Goal: Task Accomplishment & Management: Use online tool/utility

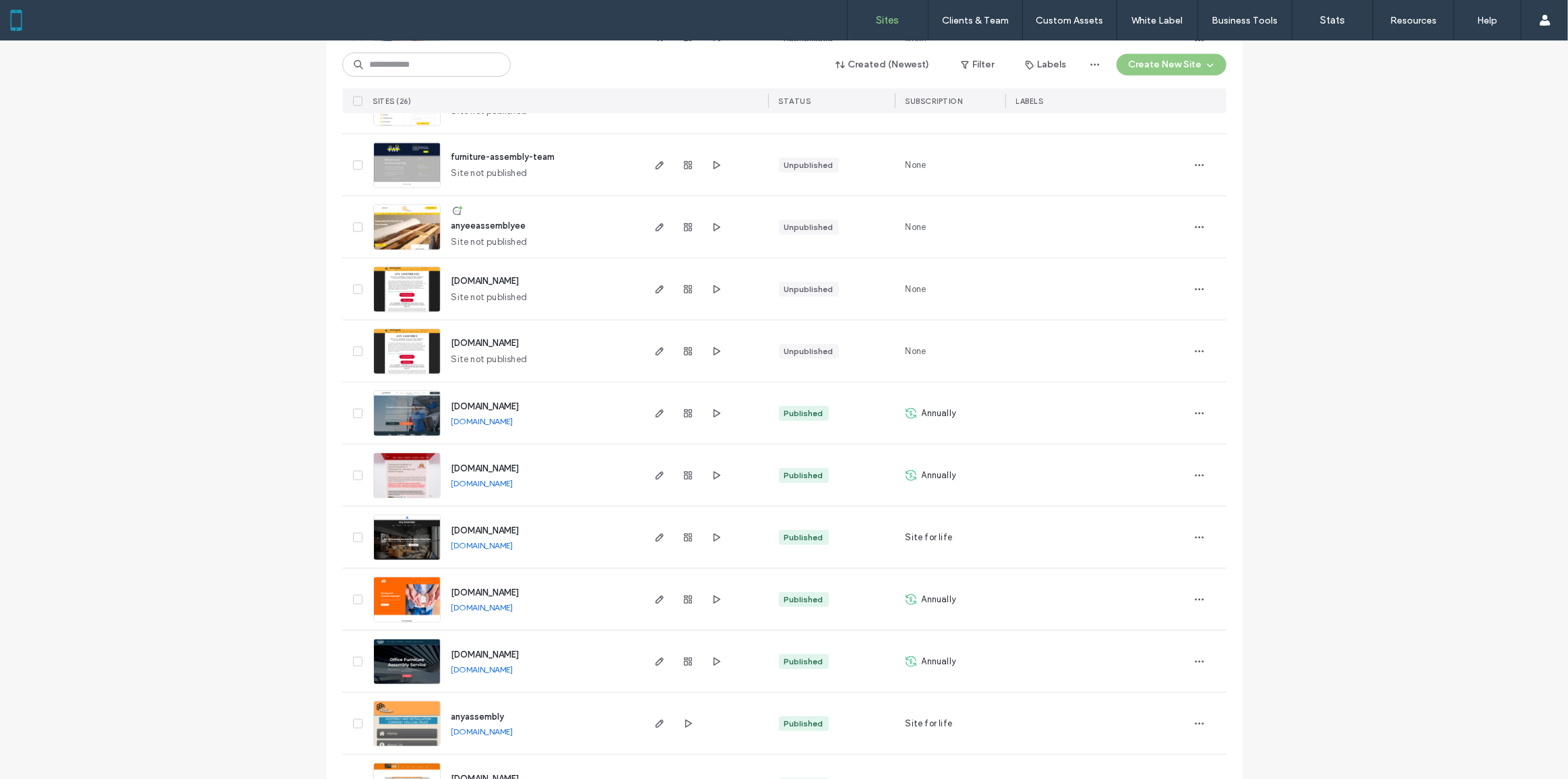
scroll to position [1103, 0]
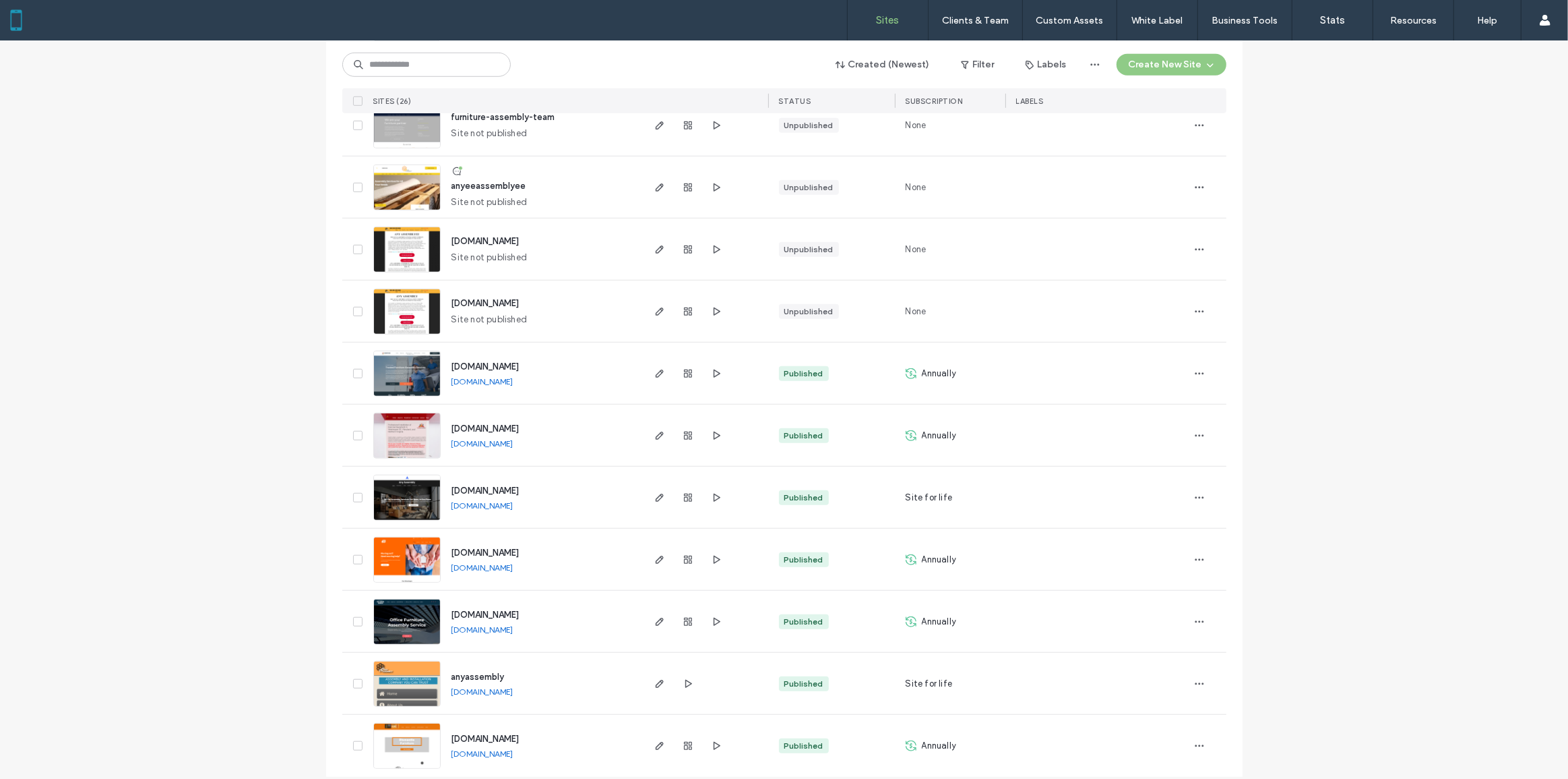
scroll to position [1126, 0]
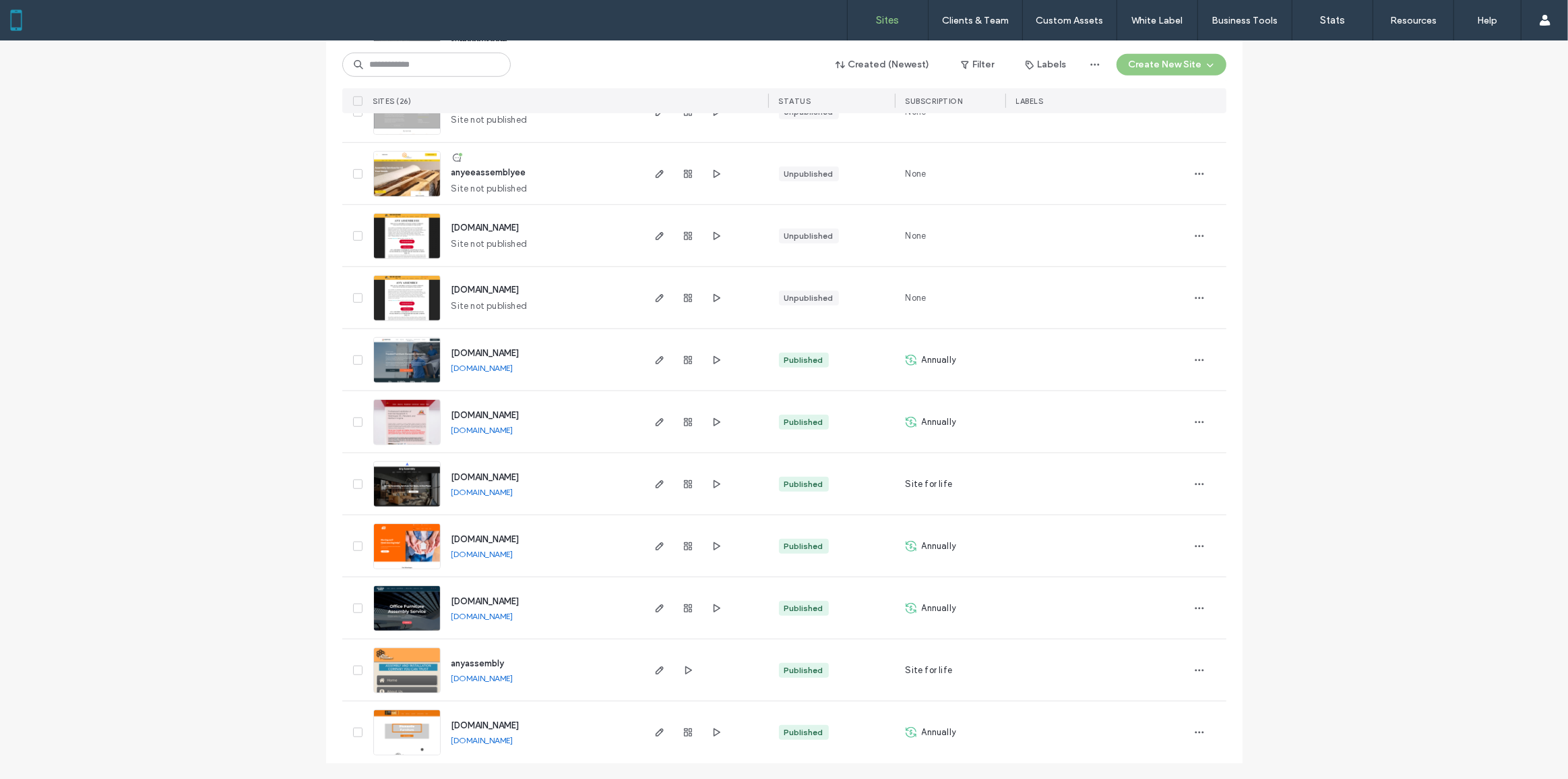
click at [419, 626] on img at bounding box center [407, 631] width 66 height 92
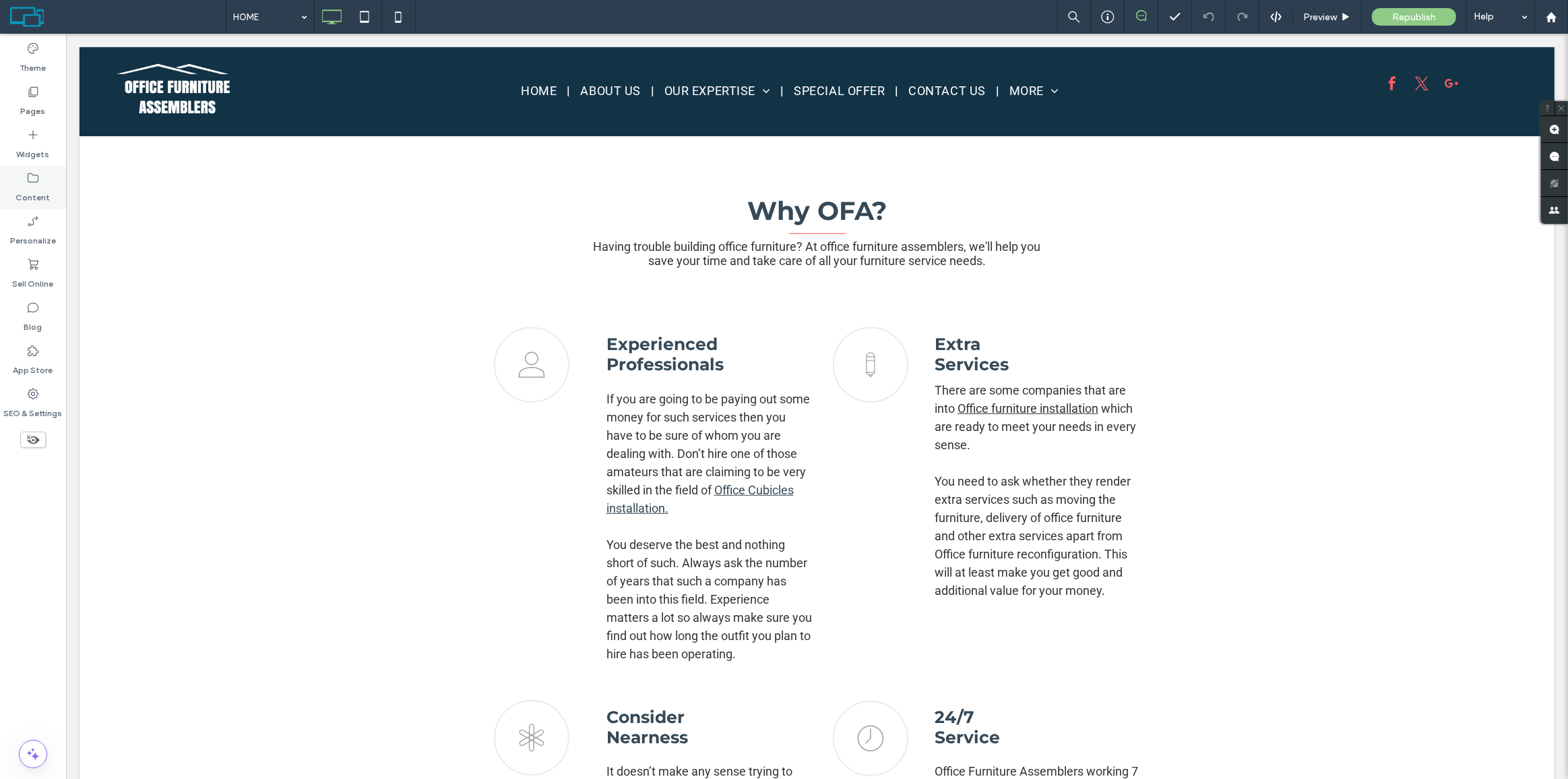
click at [26, 183] on icon at bounding box center [33, 178] width 13 height 13
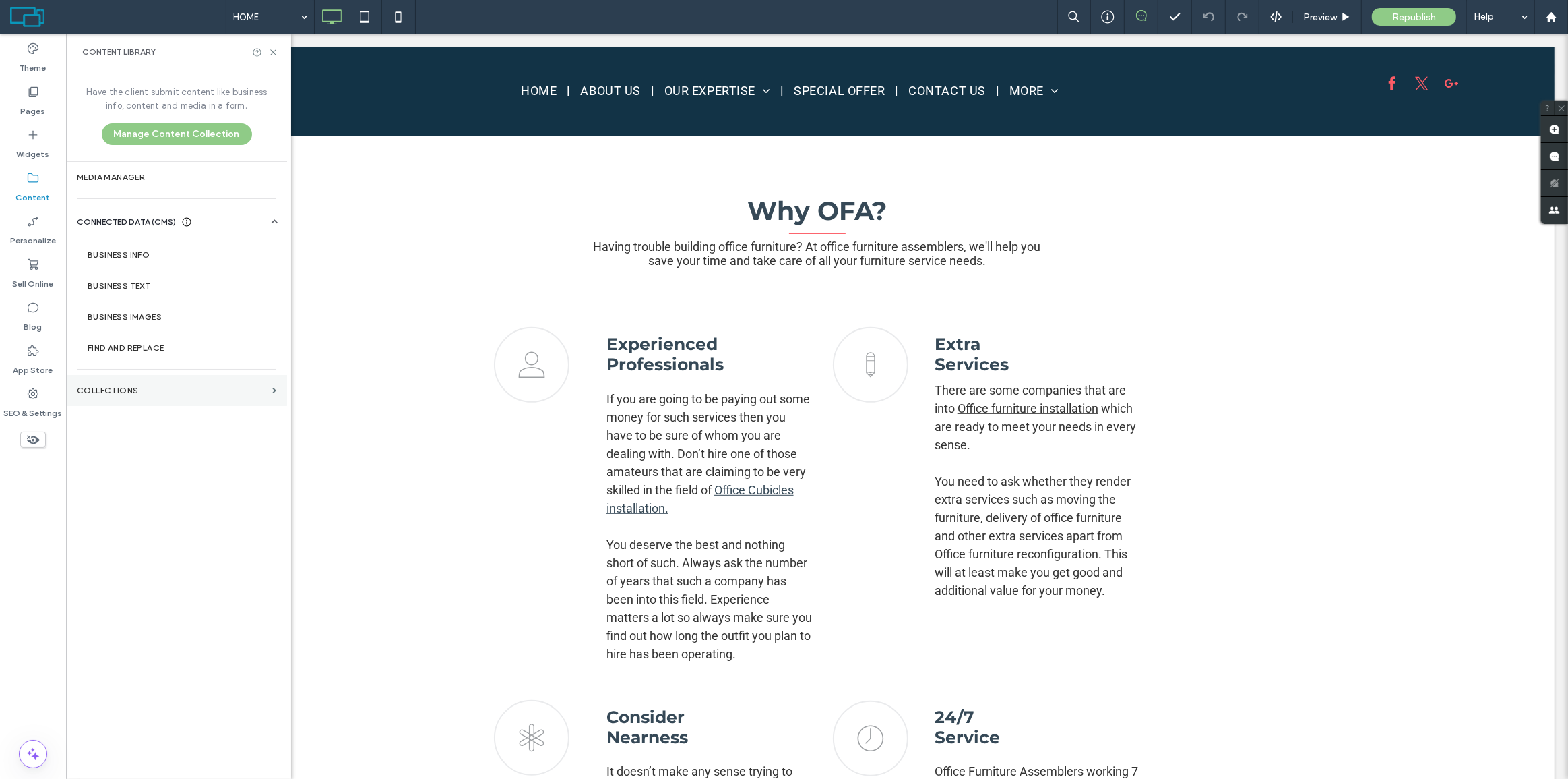
click at [147, 393] on label "Collections" at bounding box center [172, 390] width 190 height 9
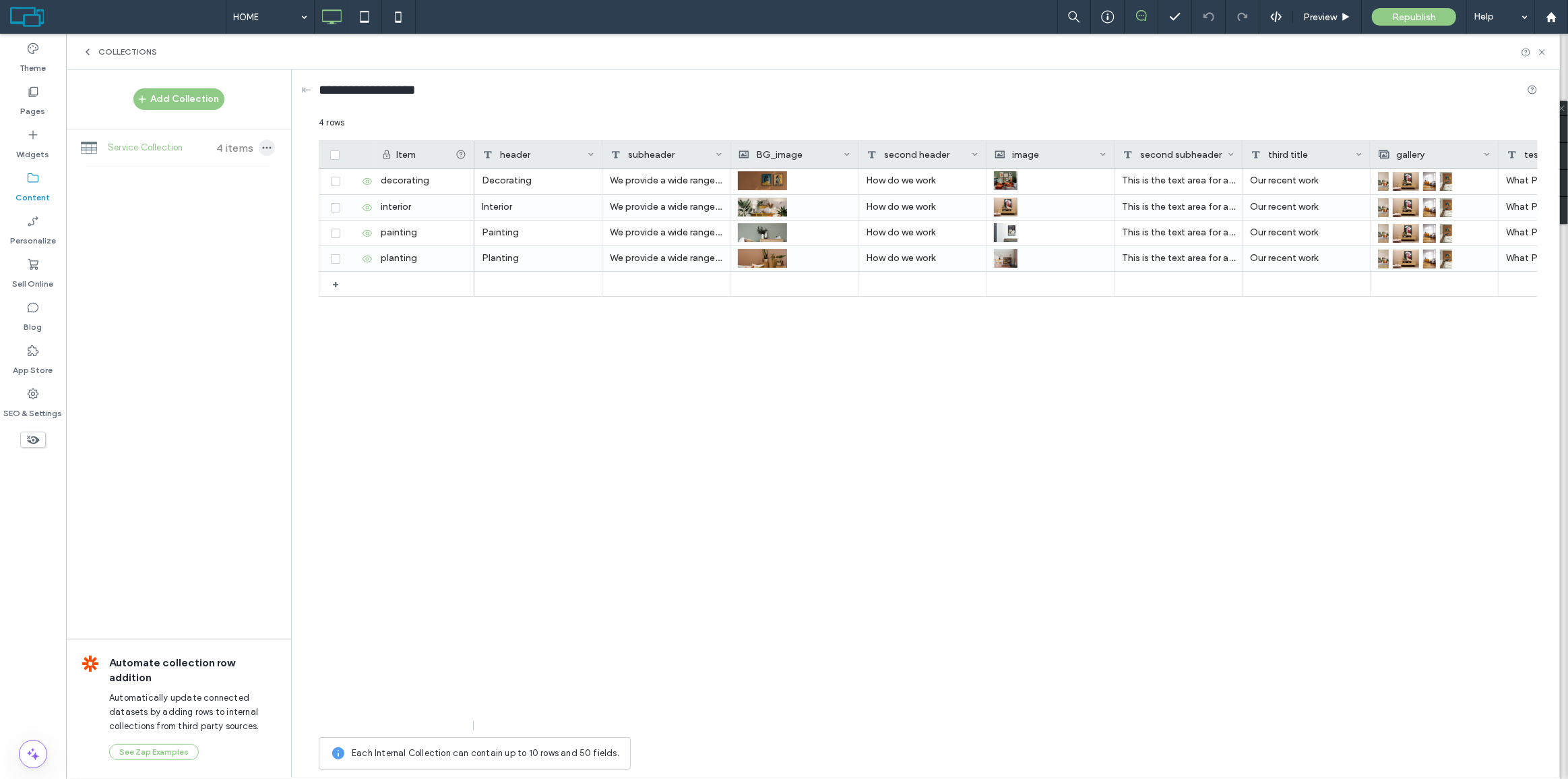
click at [266, 148] on use "button" at bounding box center [267, 148] width 8 height 2
click at [225, 228] on div "Add Collection Service Collection 4 items Automate collection row addition Auto…" at bounding box center [178, 422] width 225 height 706
click at [200, 99] on button "Add Collection" at bounding box center [179, 99] width 91 height 22
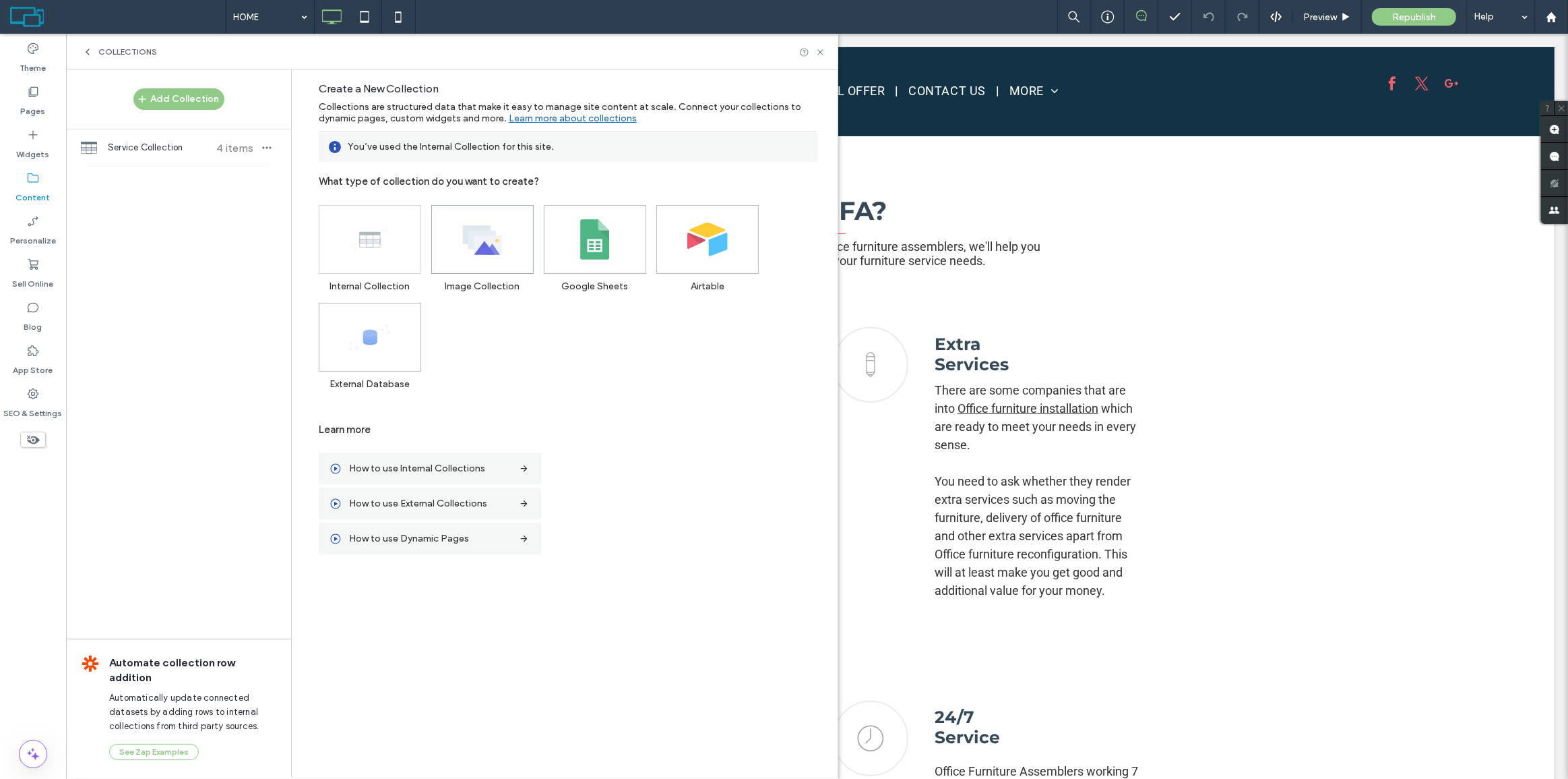
click at [501, 242] on use at bounding box center [482, 239] width 39 height 29
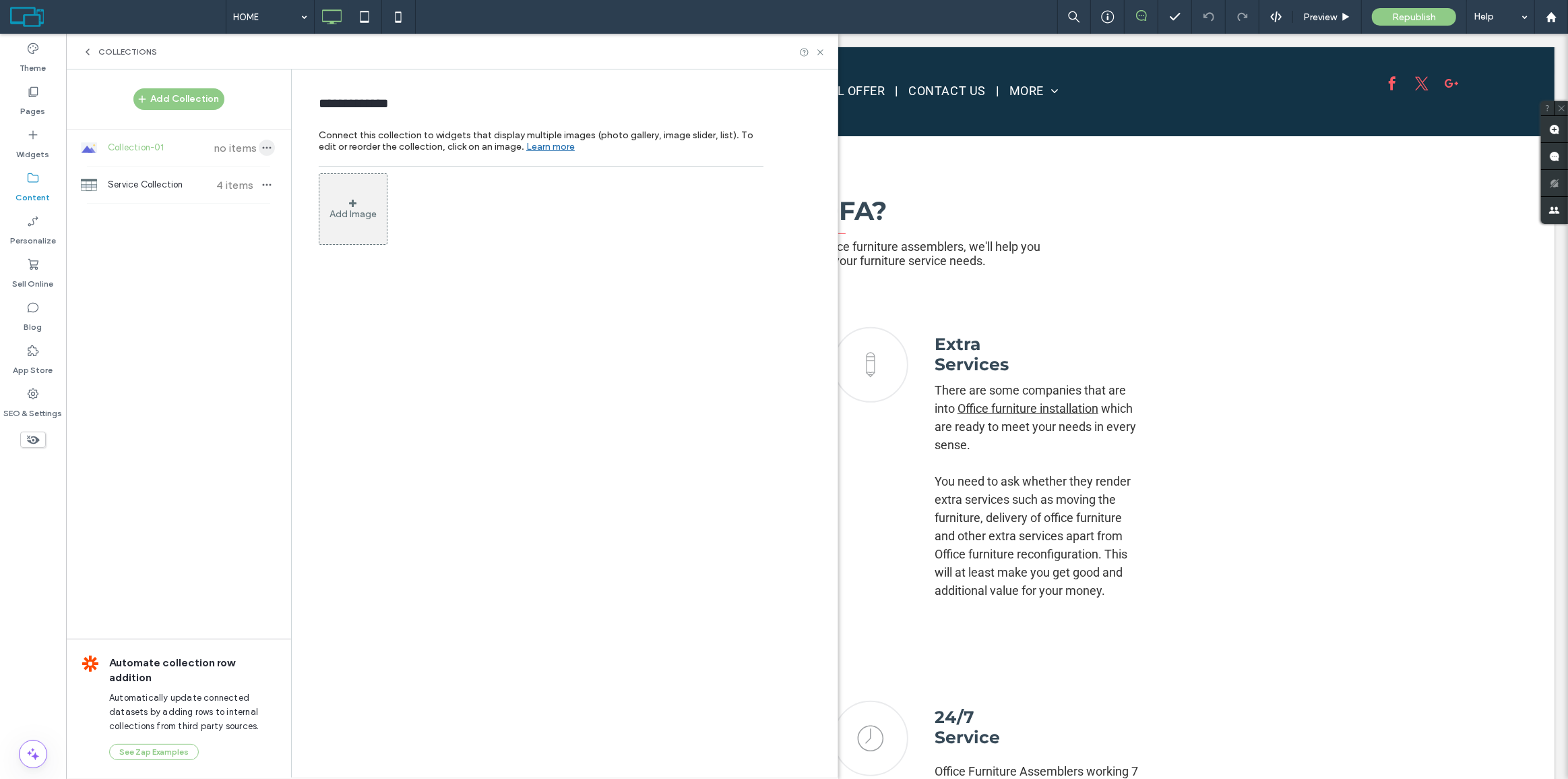
click at [266, 150] on icon "button" at bounding box center [266, 148] width 11 height 11
click at [334, 171] on span "Delete Collection" at bounding box center [343, 174] width 71 height 13
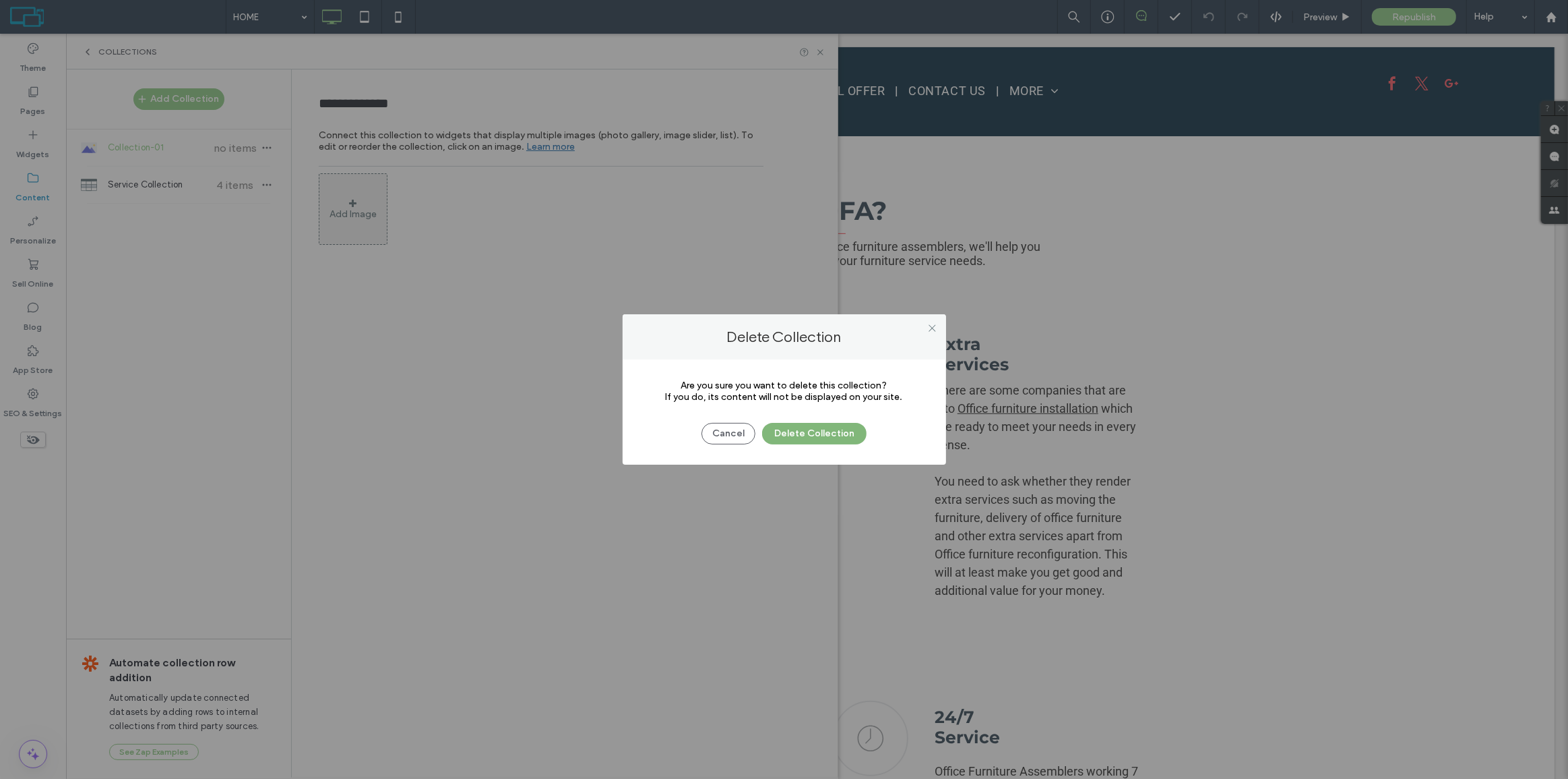
click at [789, 427] on button "Delete Collection" at bounding box center [815, 433] width 104 height 22
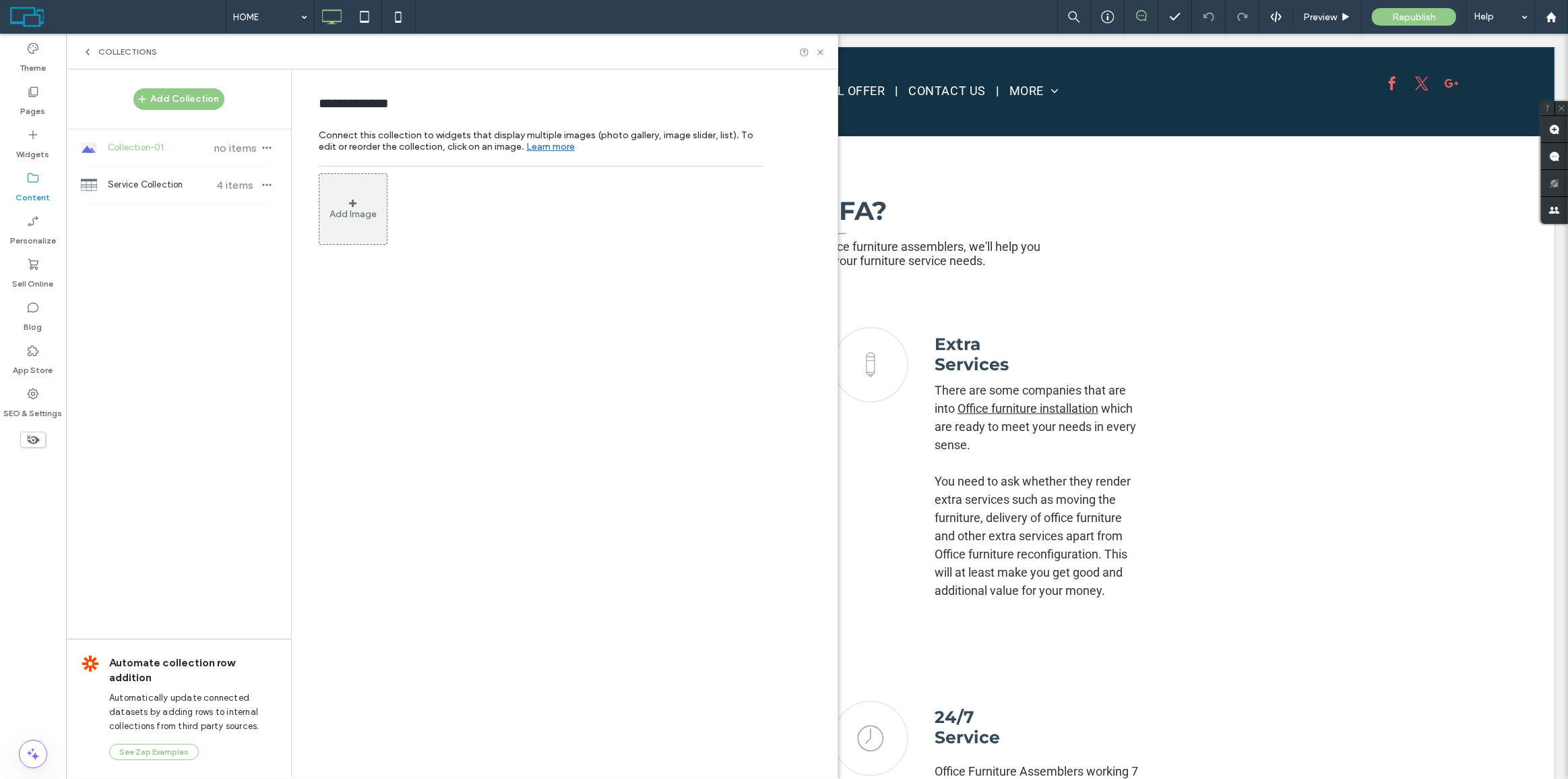
type input "**********"
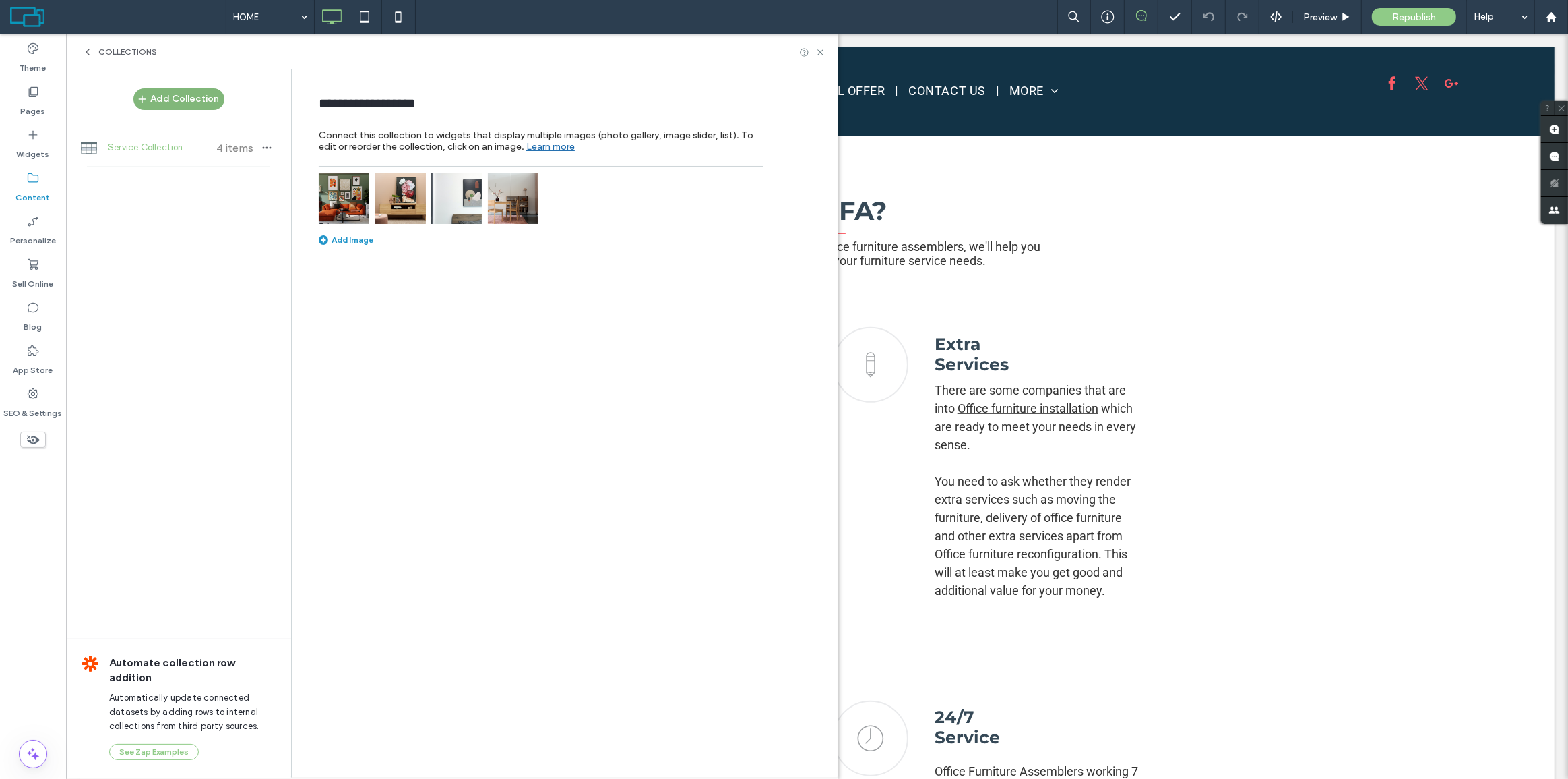
click at [202, 98] on button "Add Collection" at bounding box center [179, 99] width 91 height 22
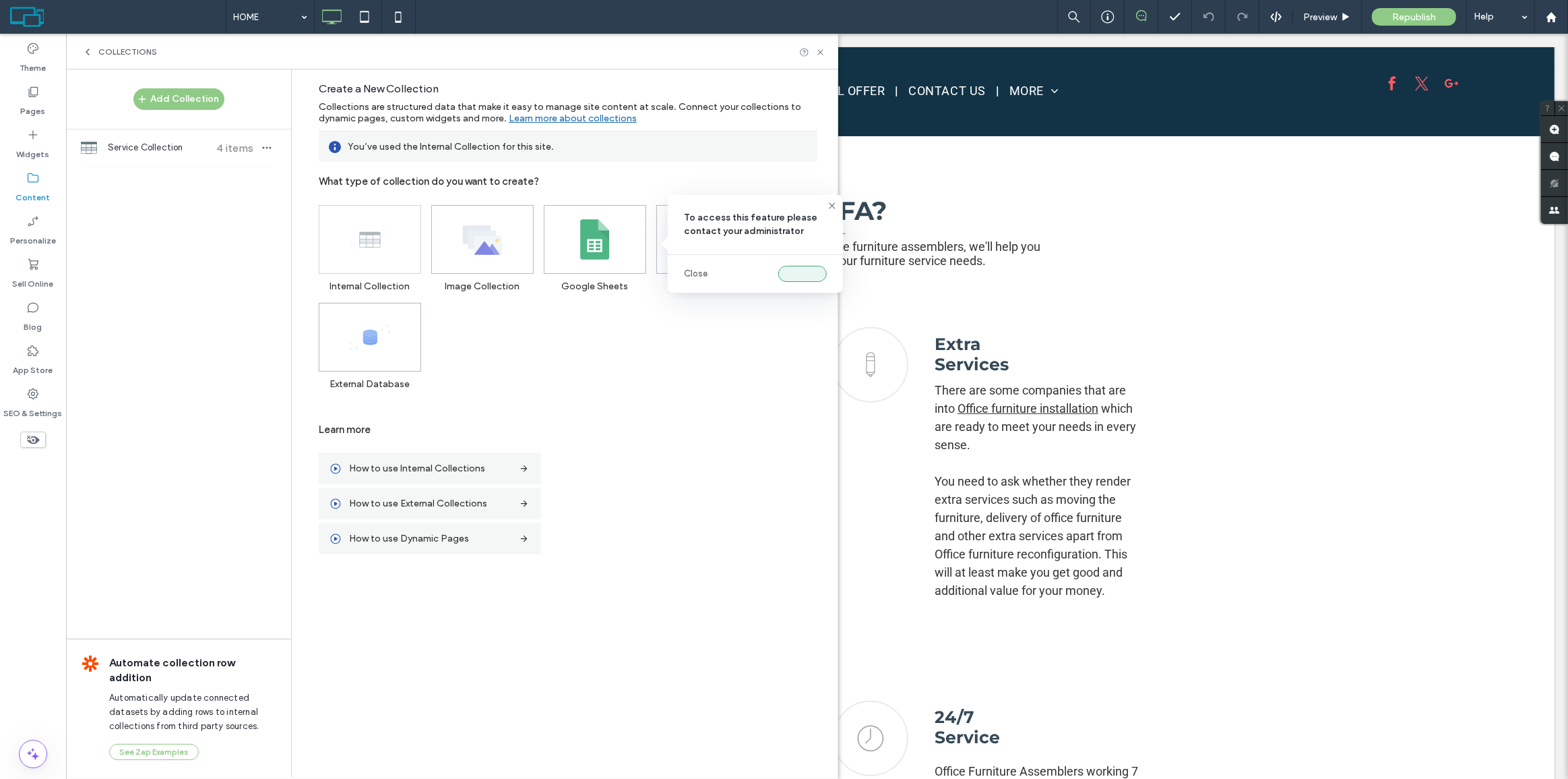
click at [813, 278] on button "button" at bounding box center [803, 273] width 49 height 16
click at [375, 248] on use at bounding box center [369, 239] width 37 height 22
click at [358, 252] on icon at bounding box center [370, 239] width 40 height 40
click at [155, 195] on div "Add Collection Service Collection 4 items Automate collection row addition Auto…" at bounding box center [178, 422] width 225 height 706
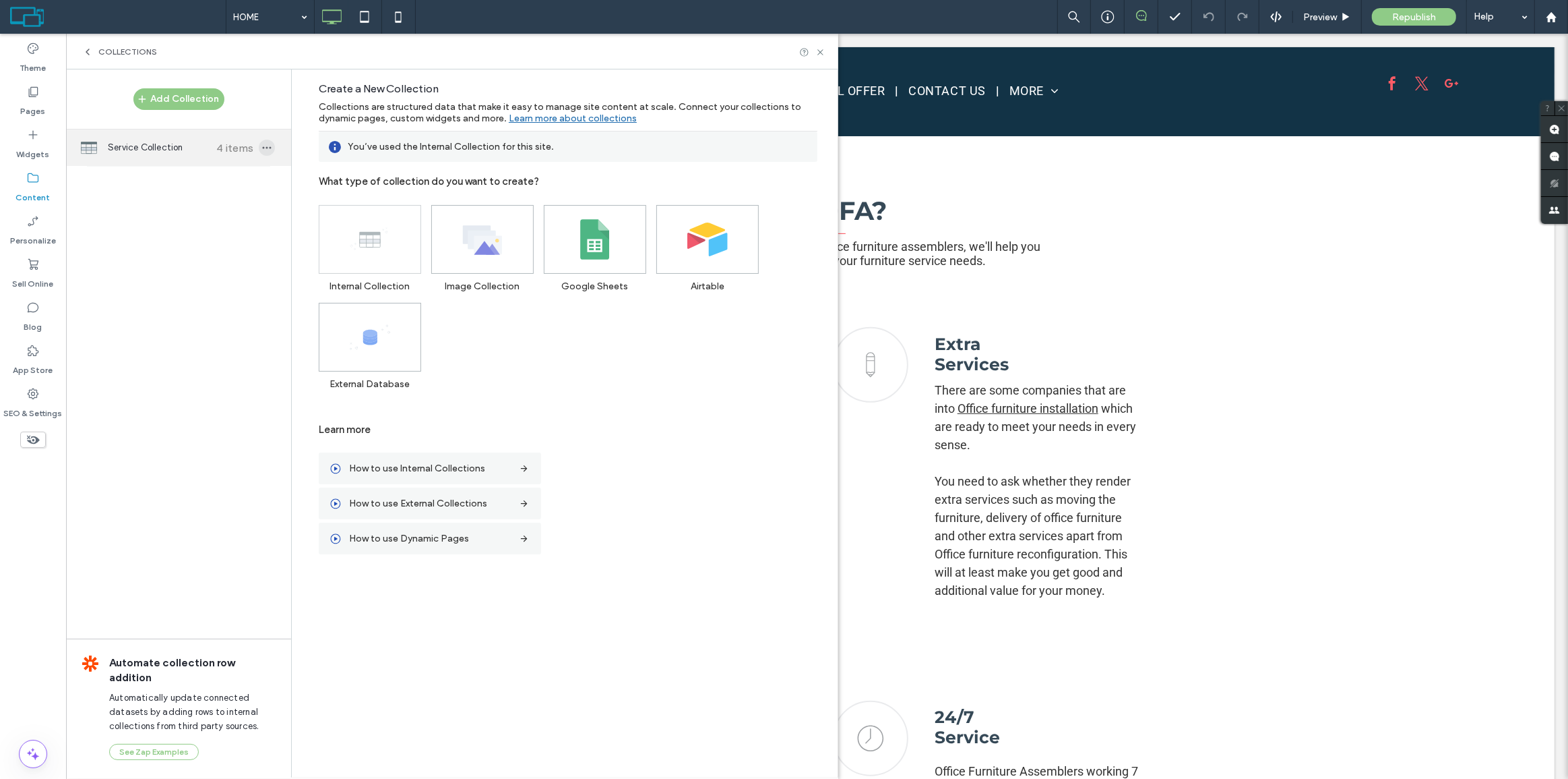
click at [266, 147] on use "button" at bounding box center [267, 148] width 8 height 2
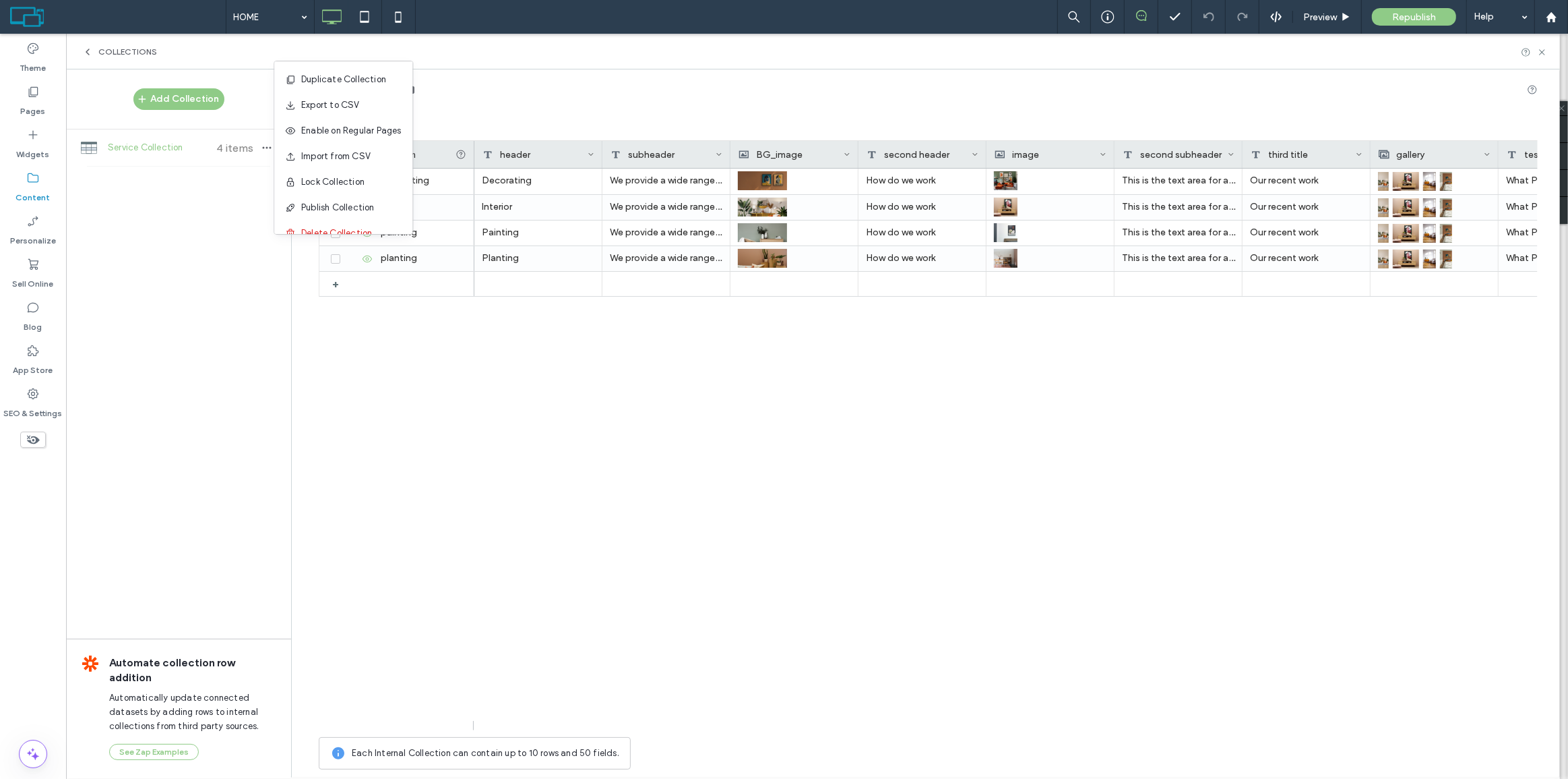
click at [234, 213] on div "Add Collection Service Collection 4 items Automate collection row addition Auto…" at bounding box center [178, 422] width 225 height 706
click at [189, 91] on button "Add Collection" at bounding box center [179, 99] width 91 height 22
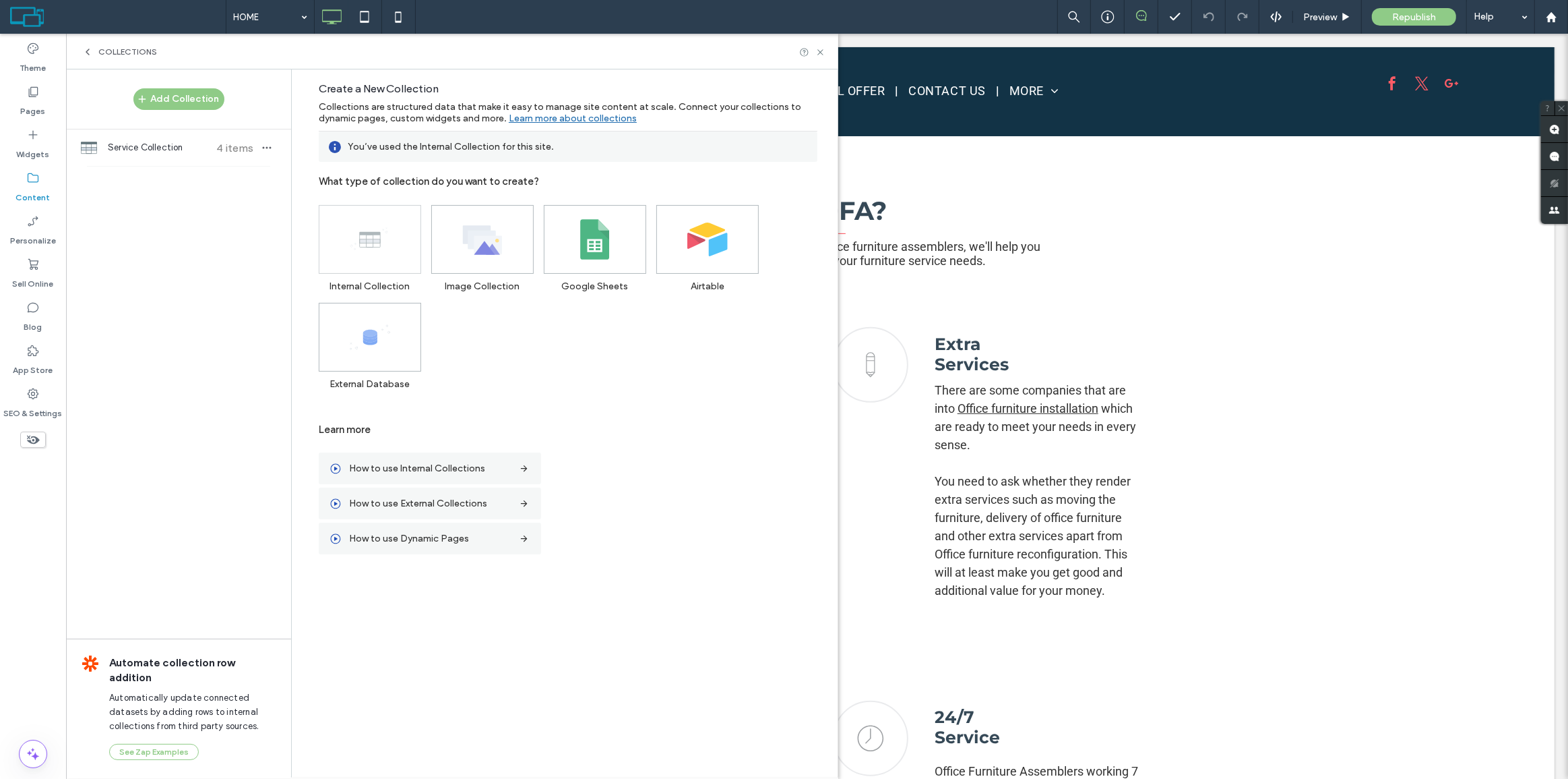
click at [352, 225] on icon at bounding box center [370, 239] width 40 height 40
drag, startPoint x: 352, startPoint y: 225, endPoint x: 366, endPoint y: 228, distance: 14.3
click at [358, 225] on icon at bounding box center [370, 239] width 40 height 40
click at [366, 228] on icon at bounding box center [370, 239] width 40 height 40
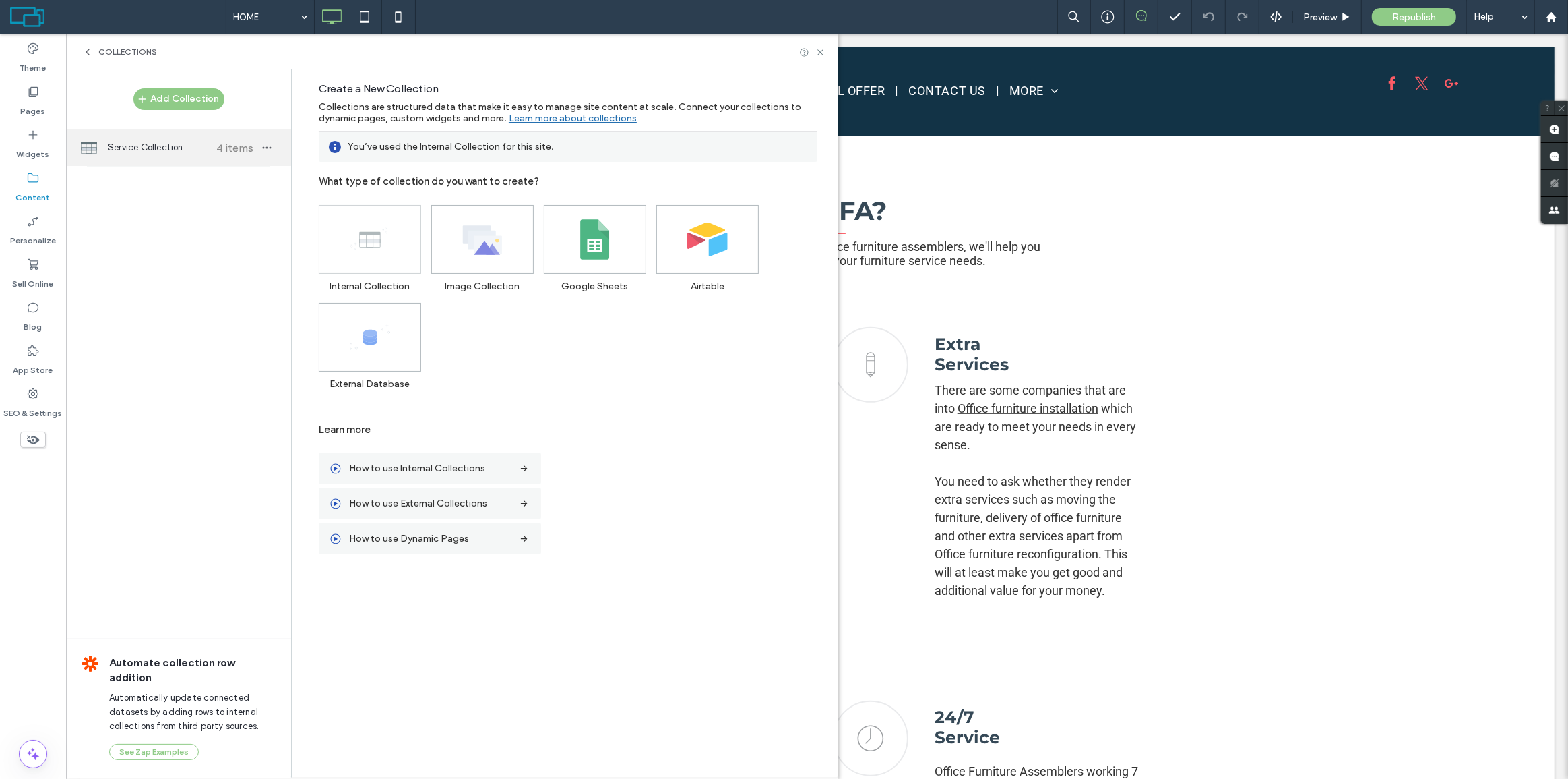
click at [242, 139] on div "Service Collection 4 items" at bounding box center [178, 148] width 225 height 36
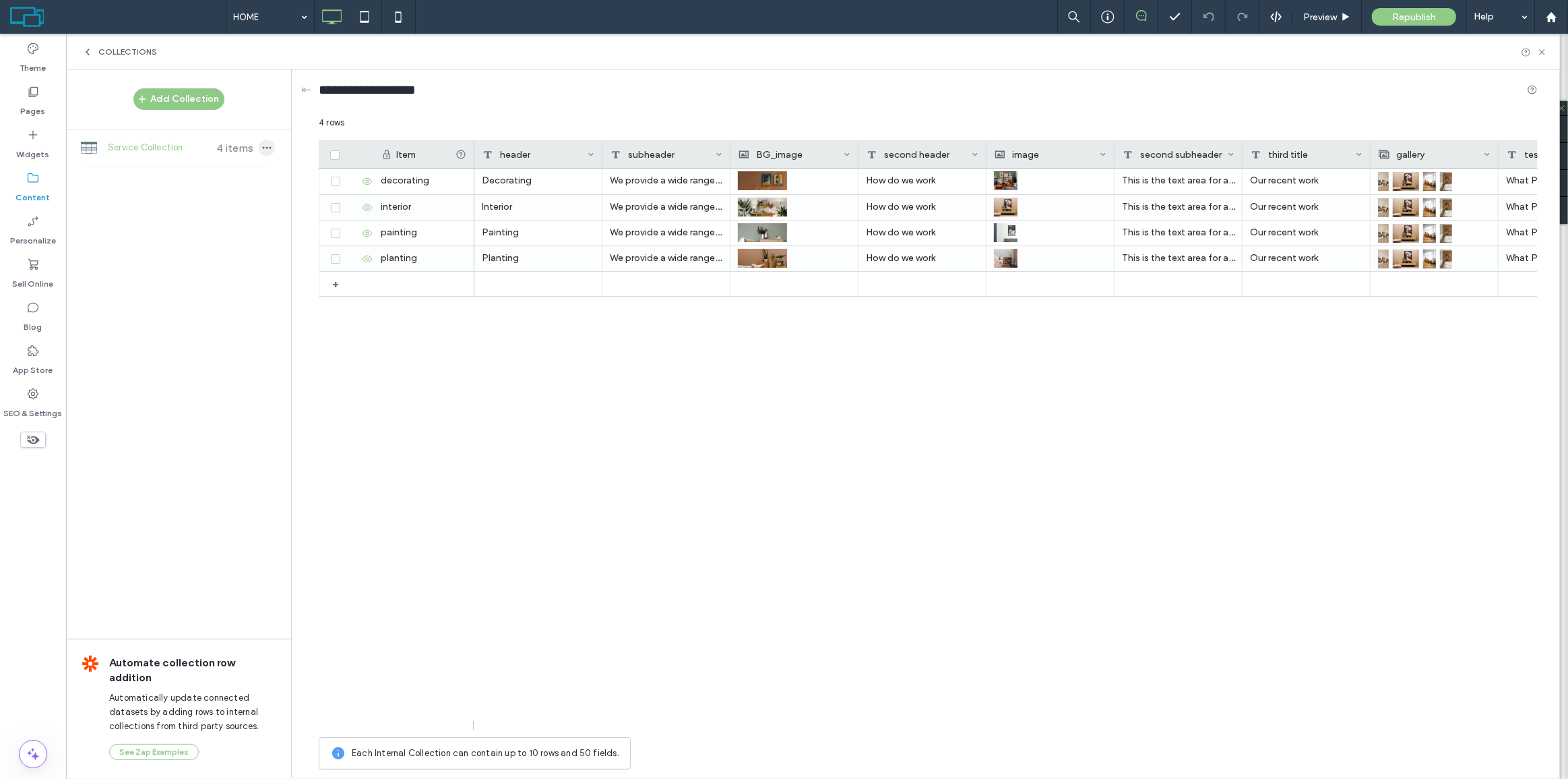
click at [266, 148] on use "button" at bounding box center [267, 148] width 8 height 2
click at [356, 150] on span "Import from CSV" at bounding box center [342, 157] width 69 height 13
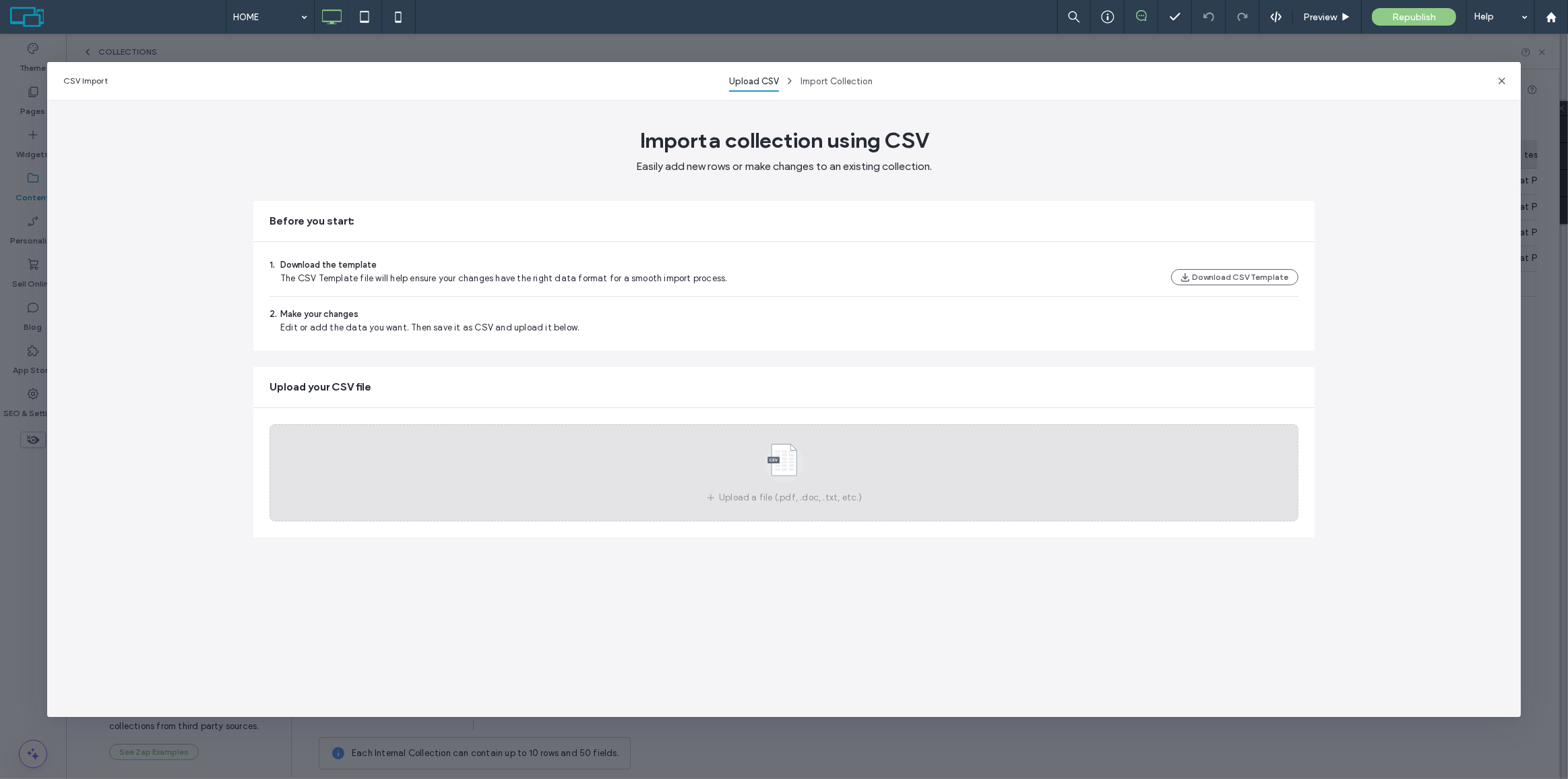
click at [779, 459] on use at bounding box center [784, 464] width 39 height 39
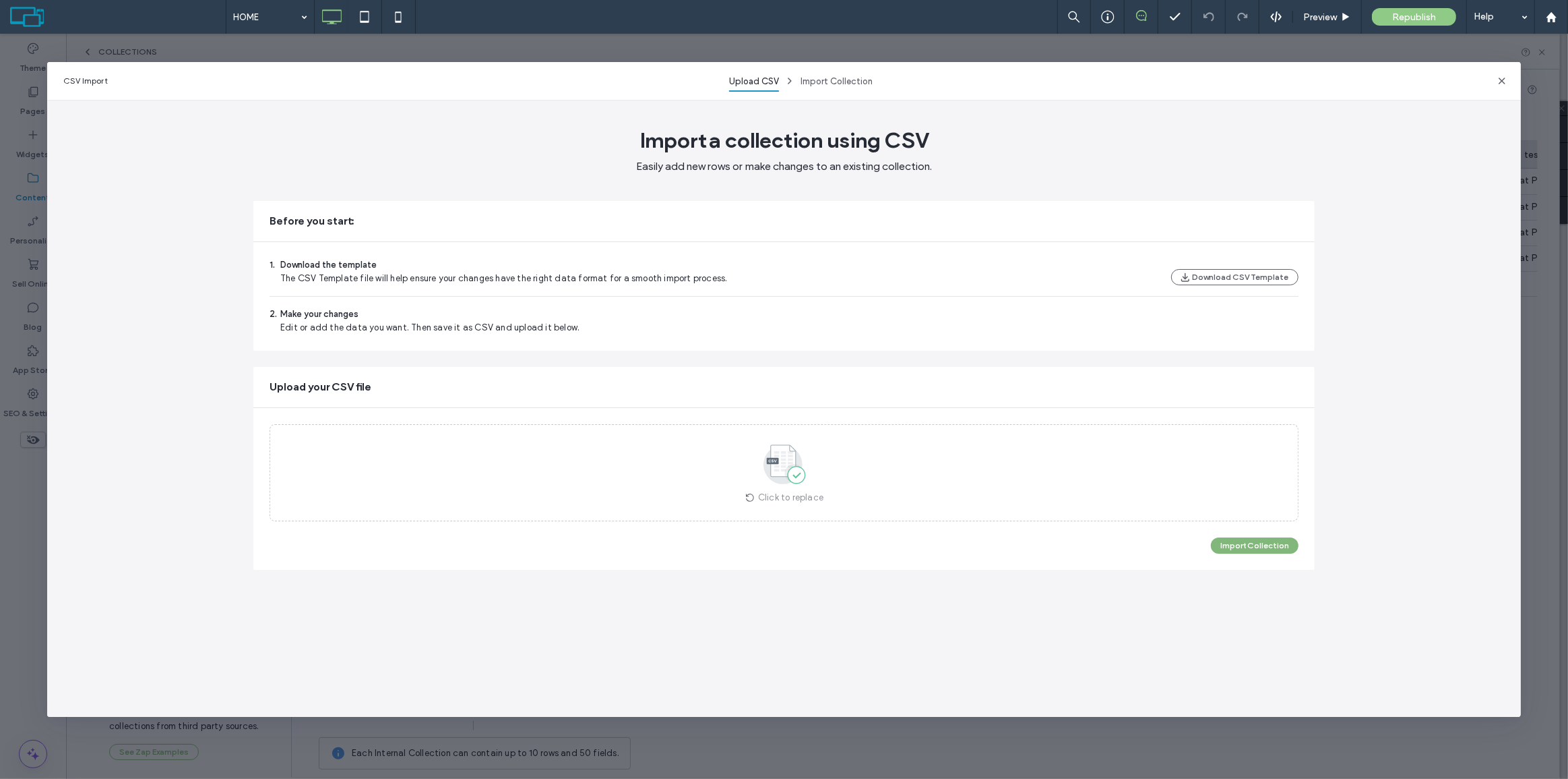
click at [1241, 545] on button "Import Collection" at bounding box center [1255, 545] width 88 height 16
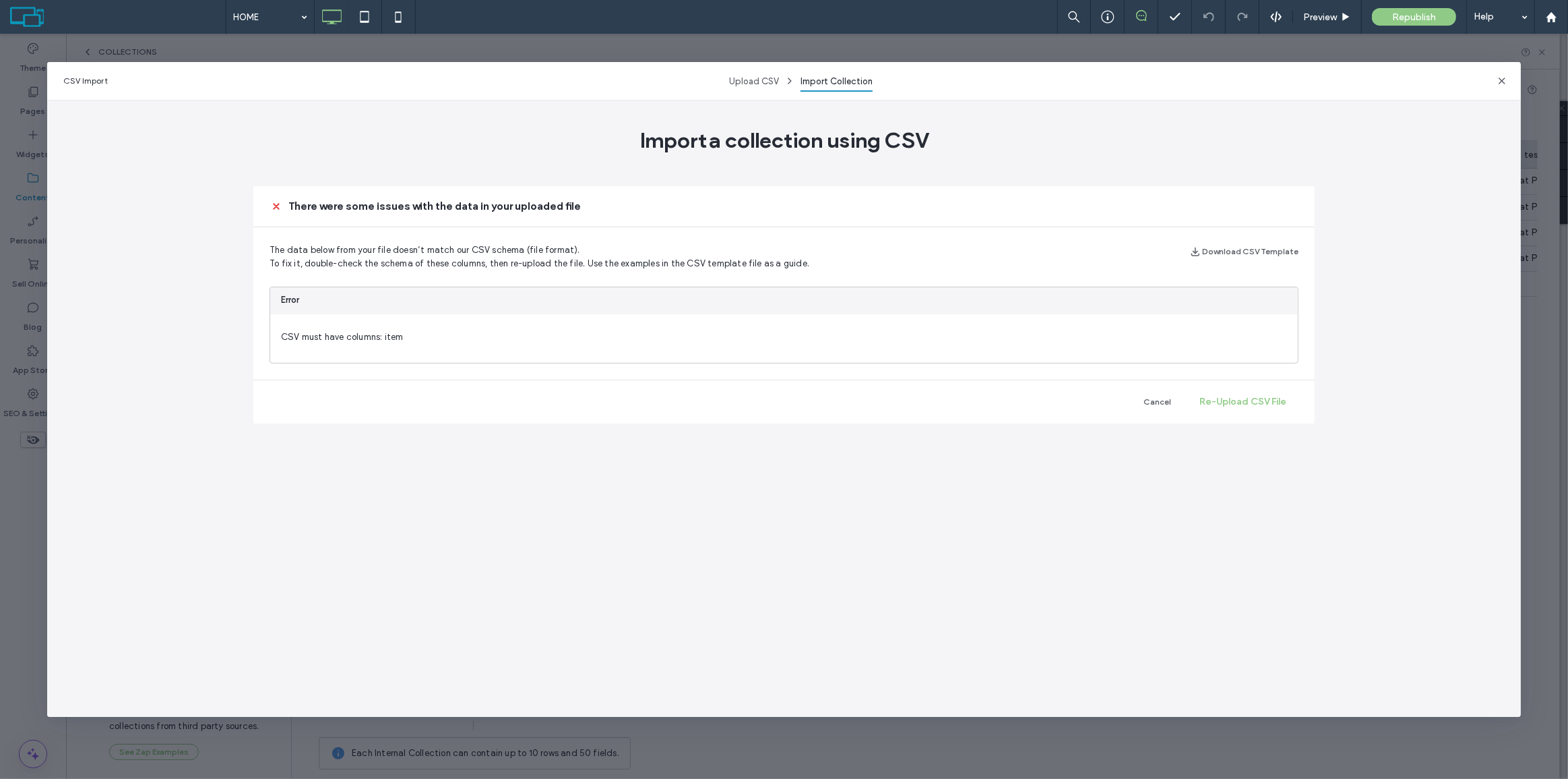
click at [522, 321] on span "CSV must have columns: item" at bounding box center [784, 339] width 1028 height 49
drag, startPoint x: 454, startPoint y: 332, endPoint x: 296, endPoint y: 336, distance: 158.1
click at [296, 336] on span "CSV must have columns: item" at bounding box center [784, 339] width 1028 height 49
click at [384, 343] on span "CSV must have columns: item" at bounding box center [784, 339] width 1028 height 49
click at [937, 338] on span "CSV must have columns: item" at bounding box center [784, 339] width 1028 height 49
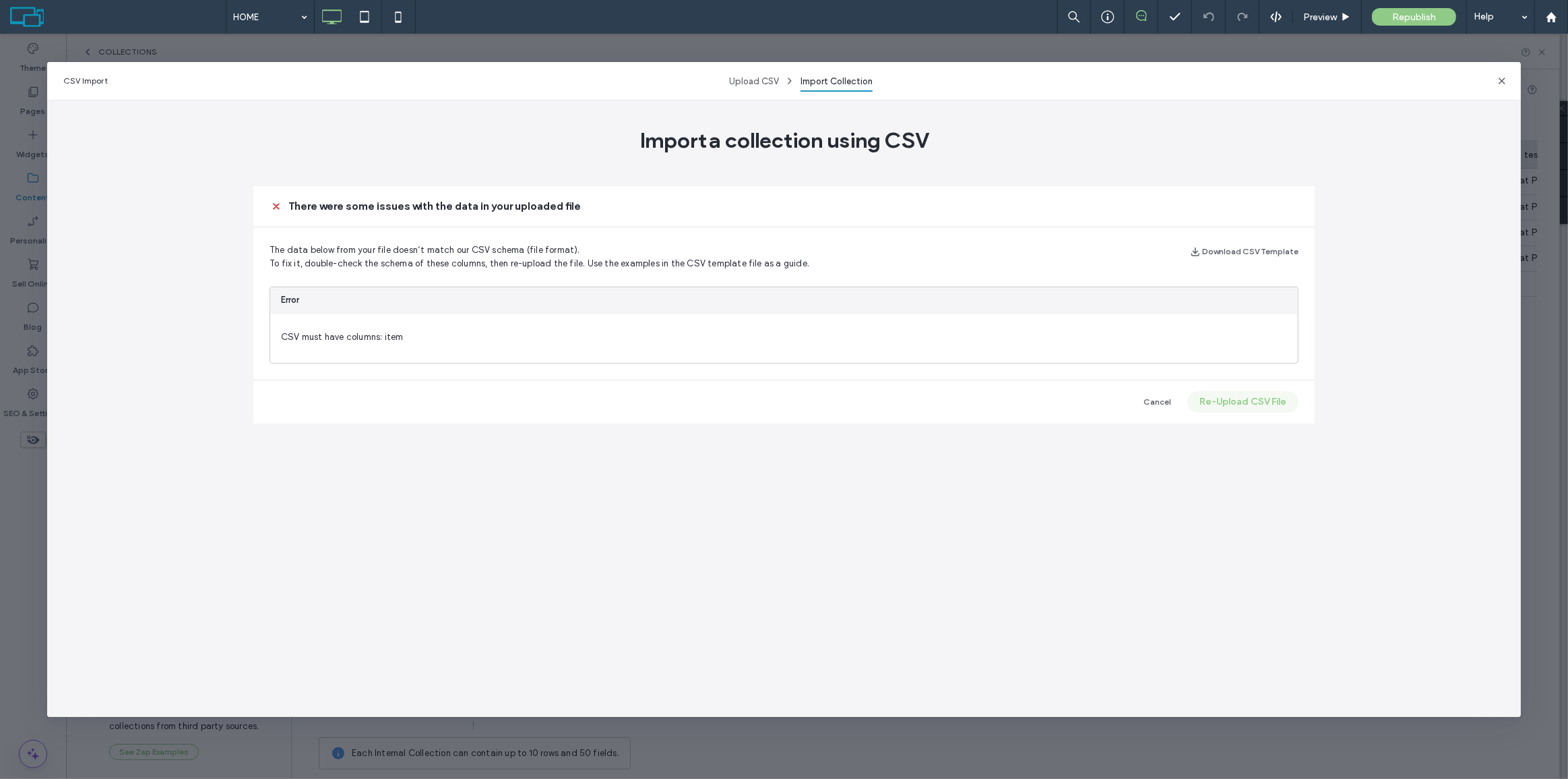
click at [1233, 405] on button "Re-Upload CSV File" at bounding box center [1243, 402] width 111 height 22
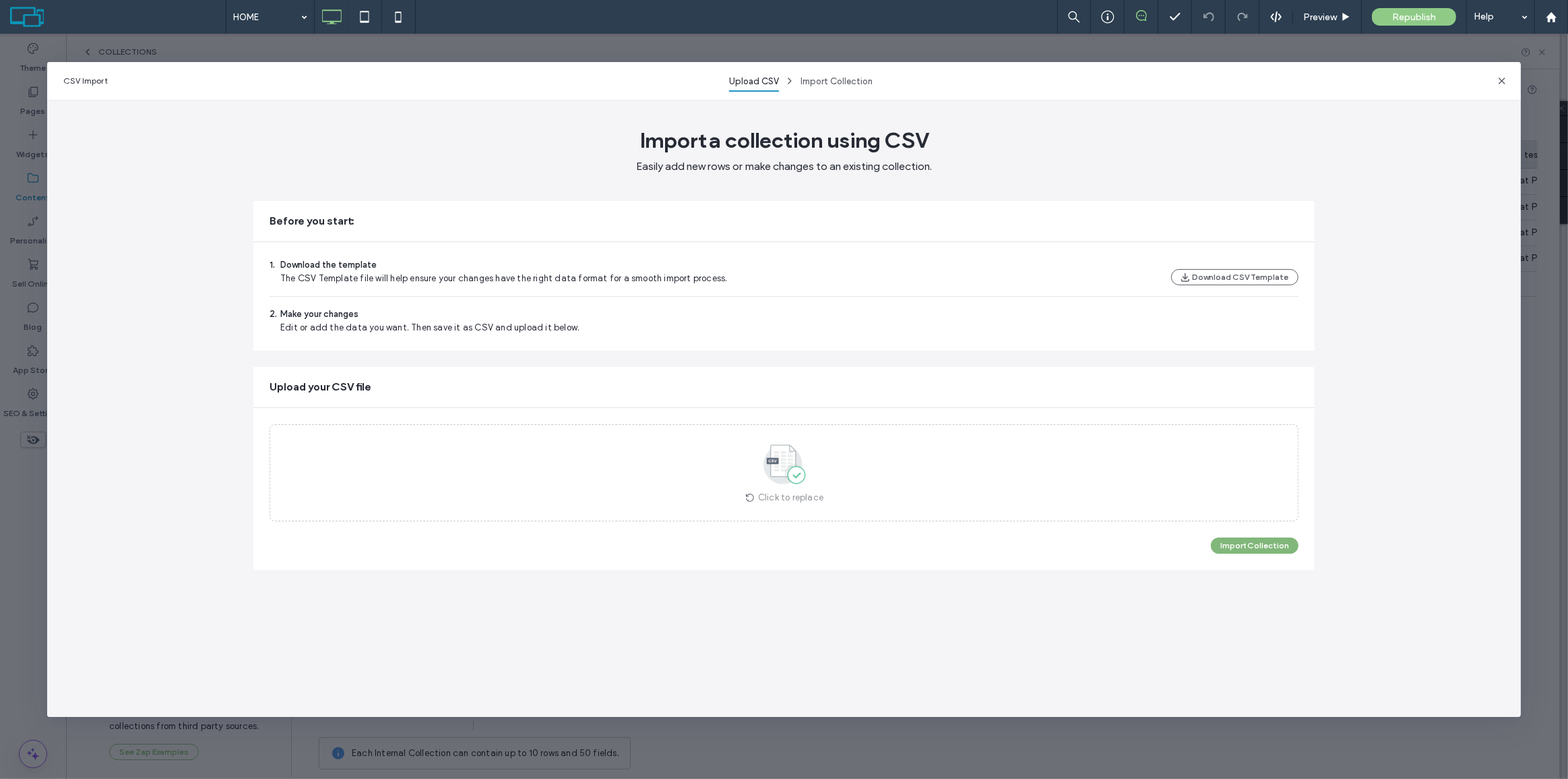
click at [1246, 548] on button "Import Collection" at bounding box center [1255, 545] width 88 height 16
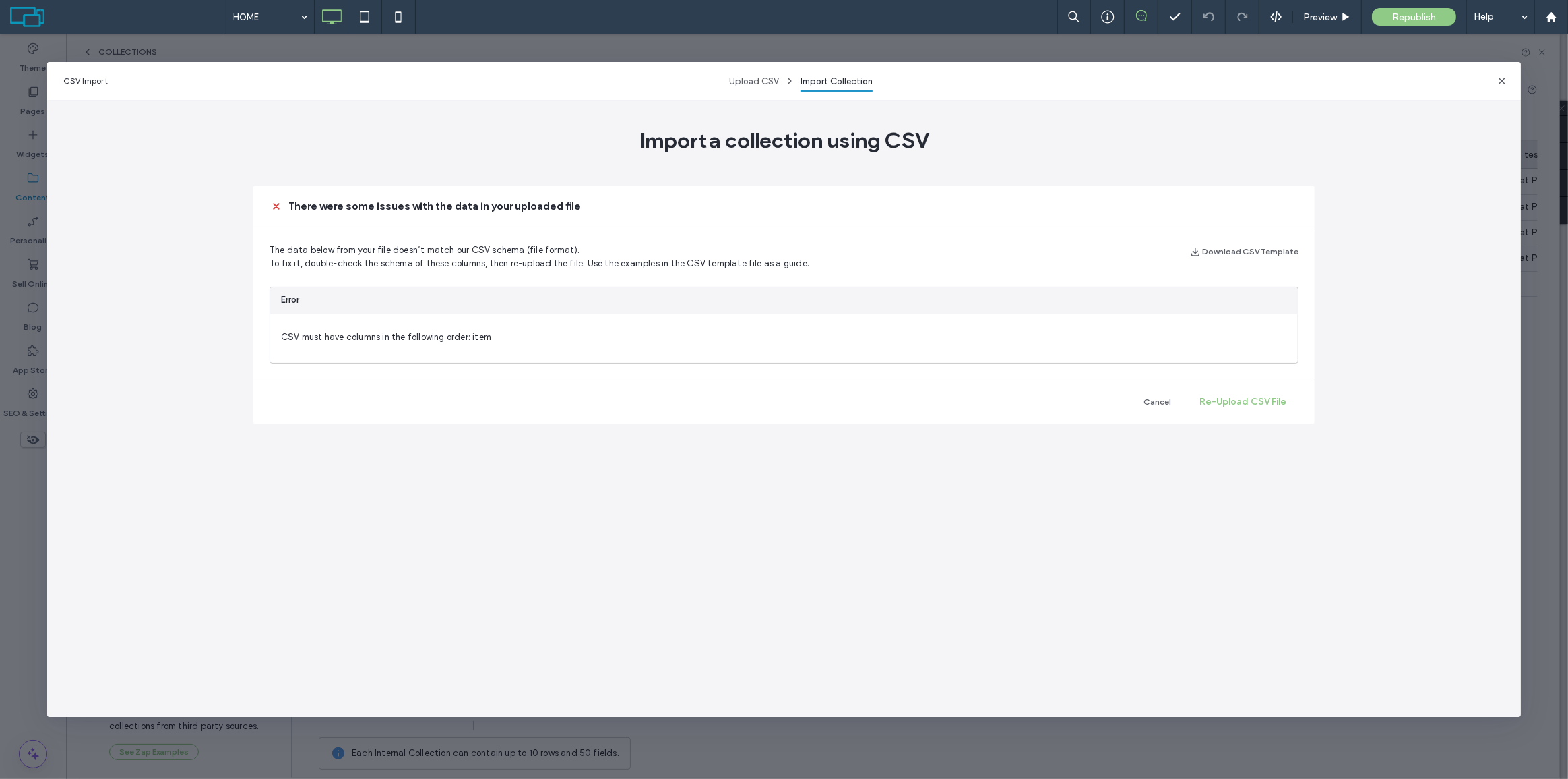
click at [476, 335] on span "CSV must have columns in the following order: item" at bounding box center [784, 339] width 1028 height 49
click at [1234, 250] on button "Download CSV Template" at bounding box center [1244, 251] width 109 height 16
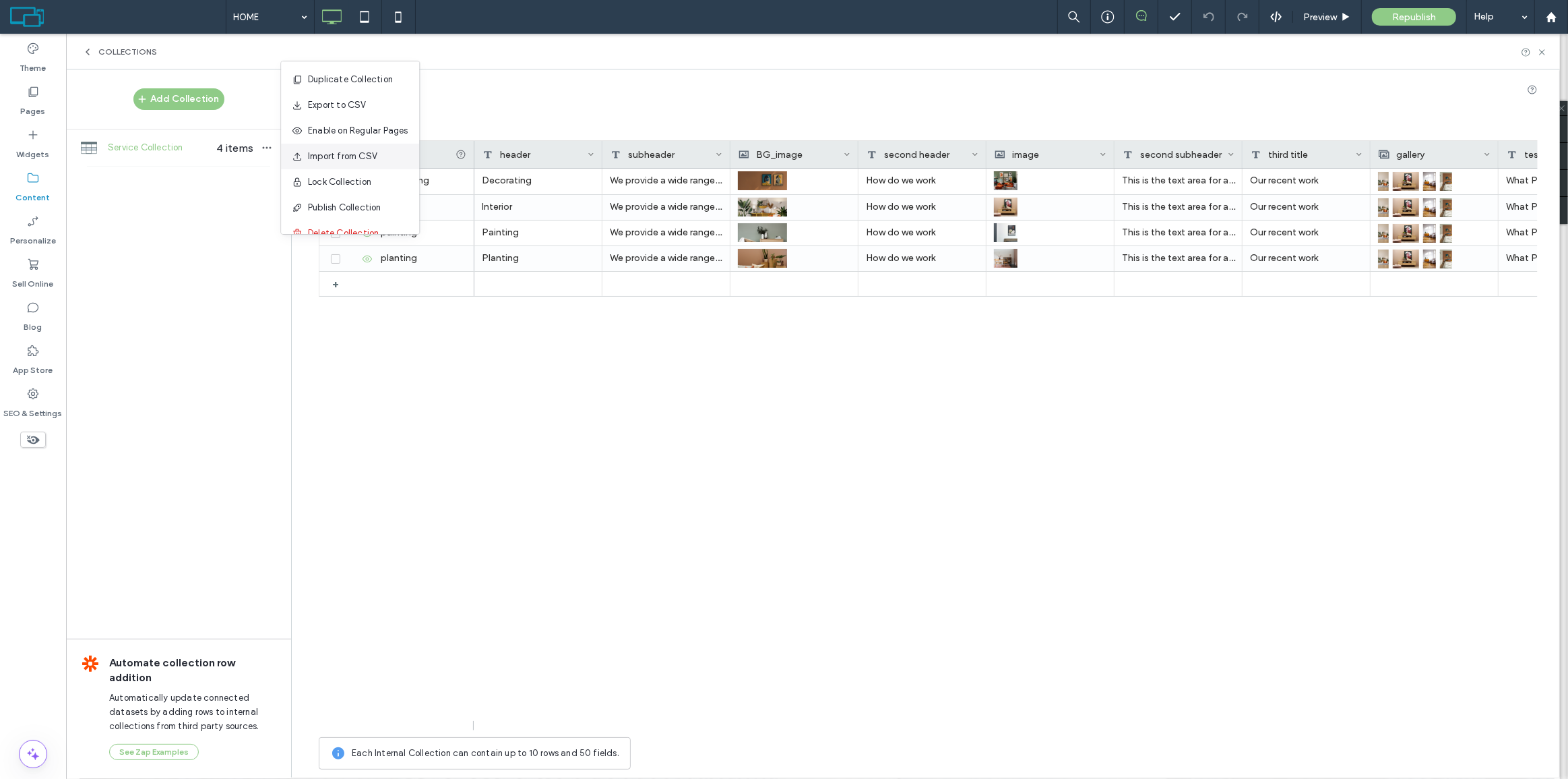
click at [346, 148] on div "Import from CSV" at bounding box center [350, 156] width 138 height 25
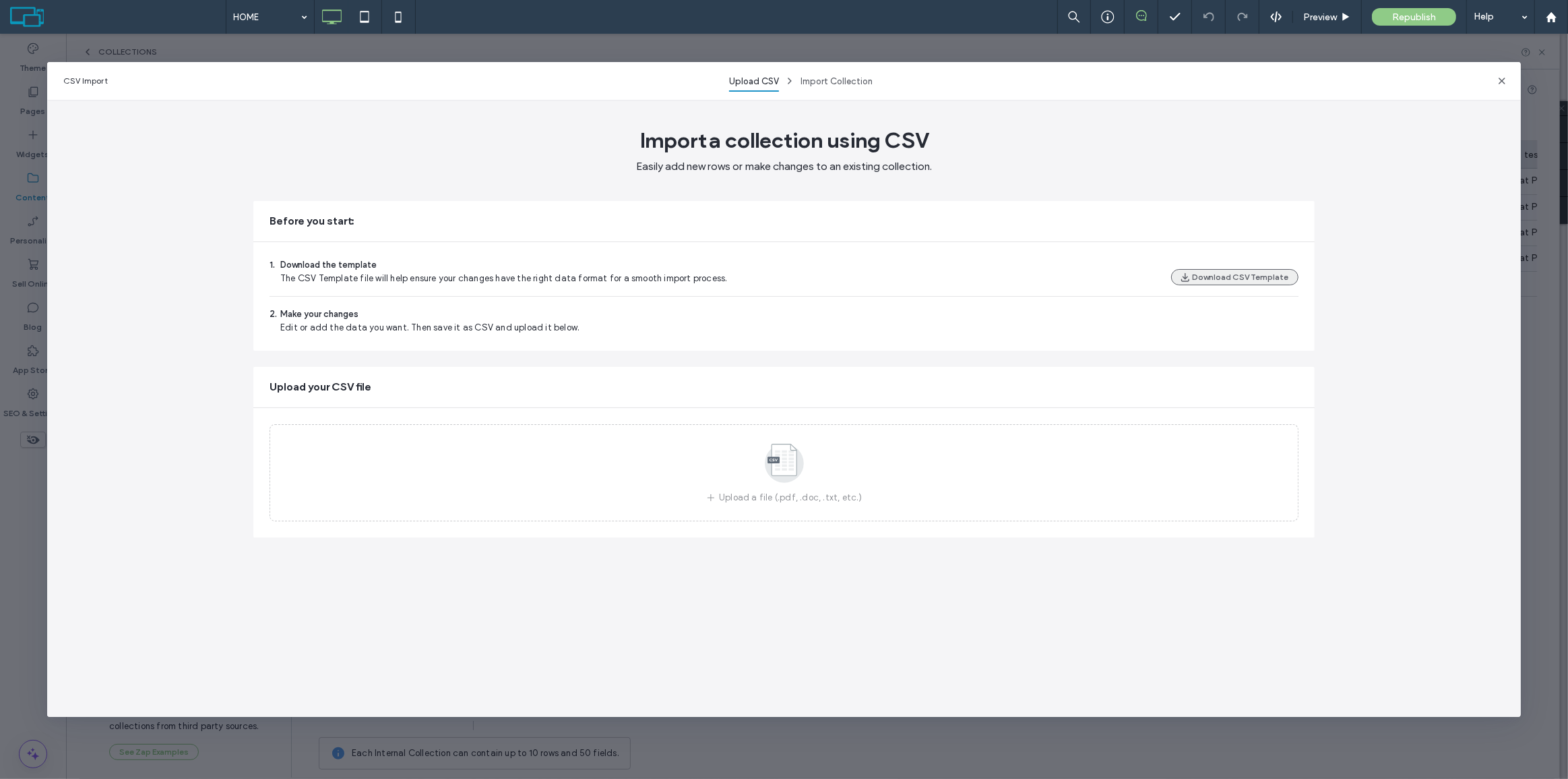
click at [1207, 282] on button "Download CSV Template" at bounding box center [1234, 277] width 127 height 16
drag, startPoint x: 512, startPoint y: 277, endPoint x: 766, endPoint y: 279, distance: 254.0
click at [766, 279] on div "1. Download the template The CSV Template file will help ensure your changes ha…" at bounding box center [784, 271] width 1029 height 27
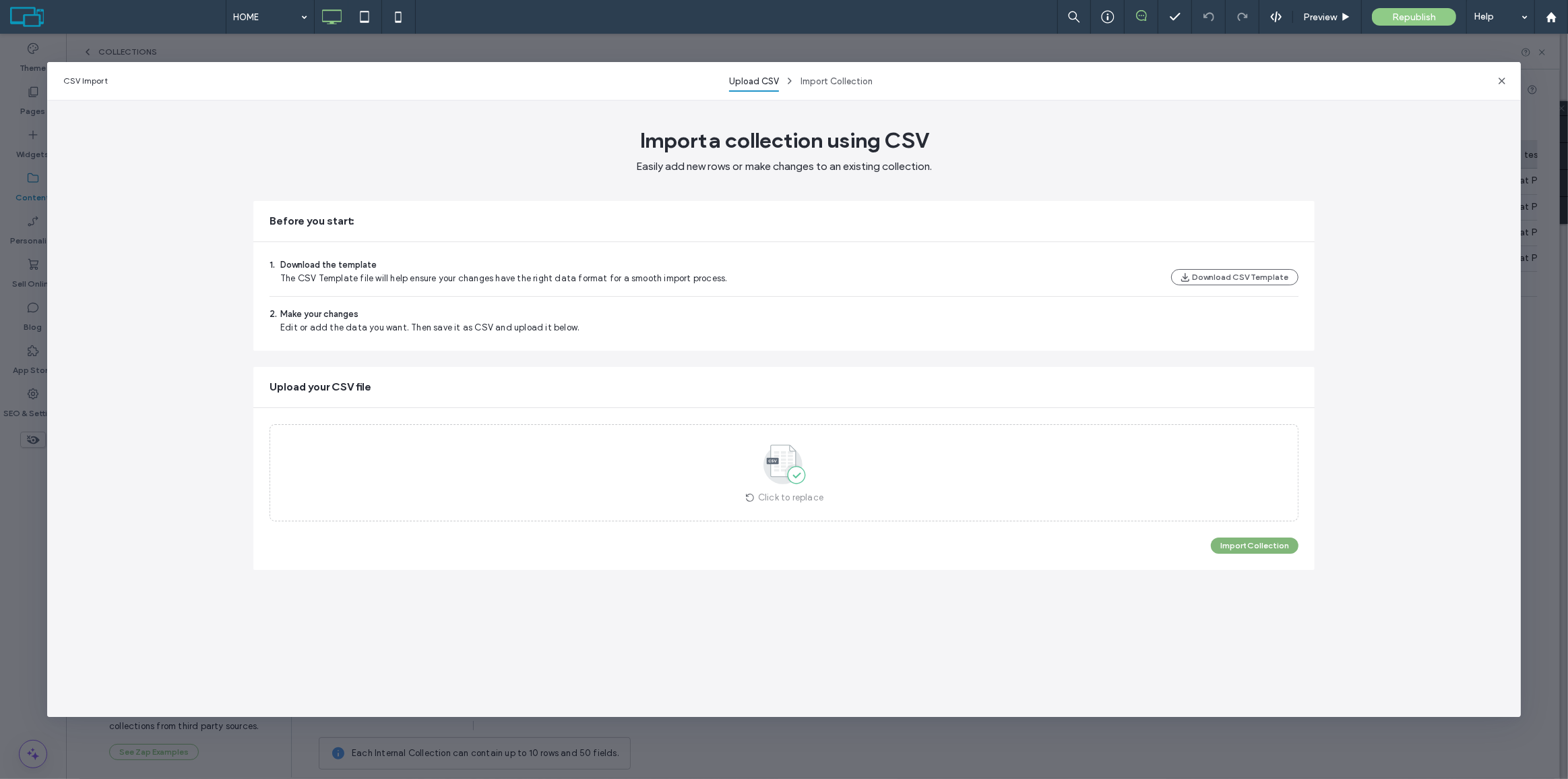
click at [1251, 553] on button "Import Collection" at bounding box center [1255, 545] width 88 height 16
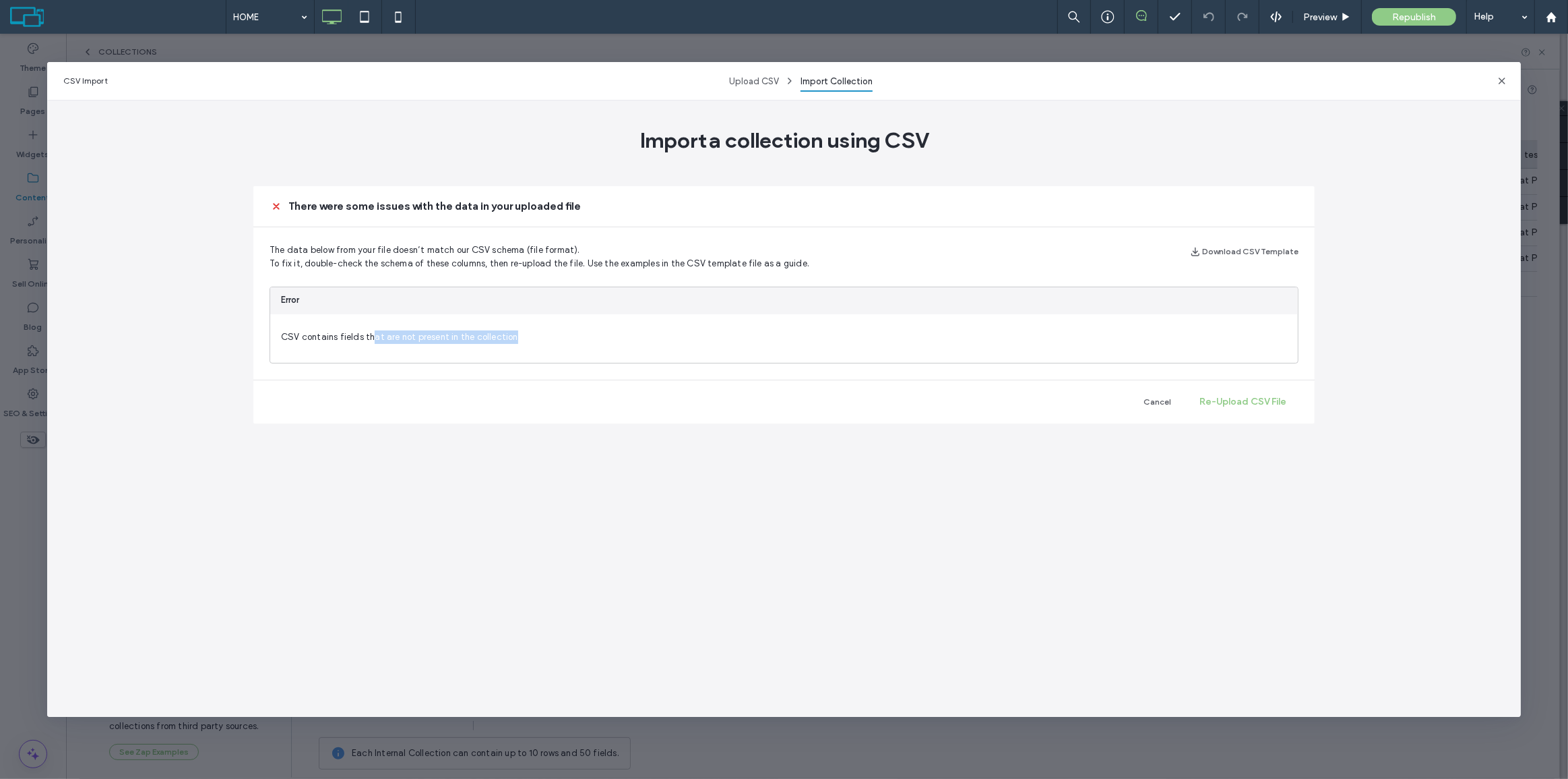
drag, startPoint x: 372, startPoint y: 341, endPoint x: 538, endPoint y: 336, distance: 166.1
click at [538, 336] on span "CSV contains fields that are not present in the collection" at bounding box center [784, 339] width 1028 height 49
drag, startPoint x: 325, startPoint y: 252, endPoint x: 604, endPoint y: 243, distance: 279.1
click at [604, 243] on div "The data below from your file doesn’t match our CSV schema (file format). To fi…" at bounding box center [784, 304] width 1062 height 153
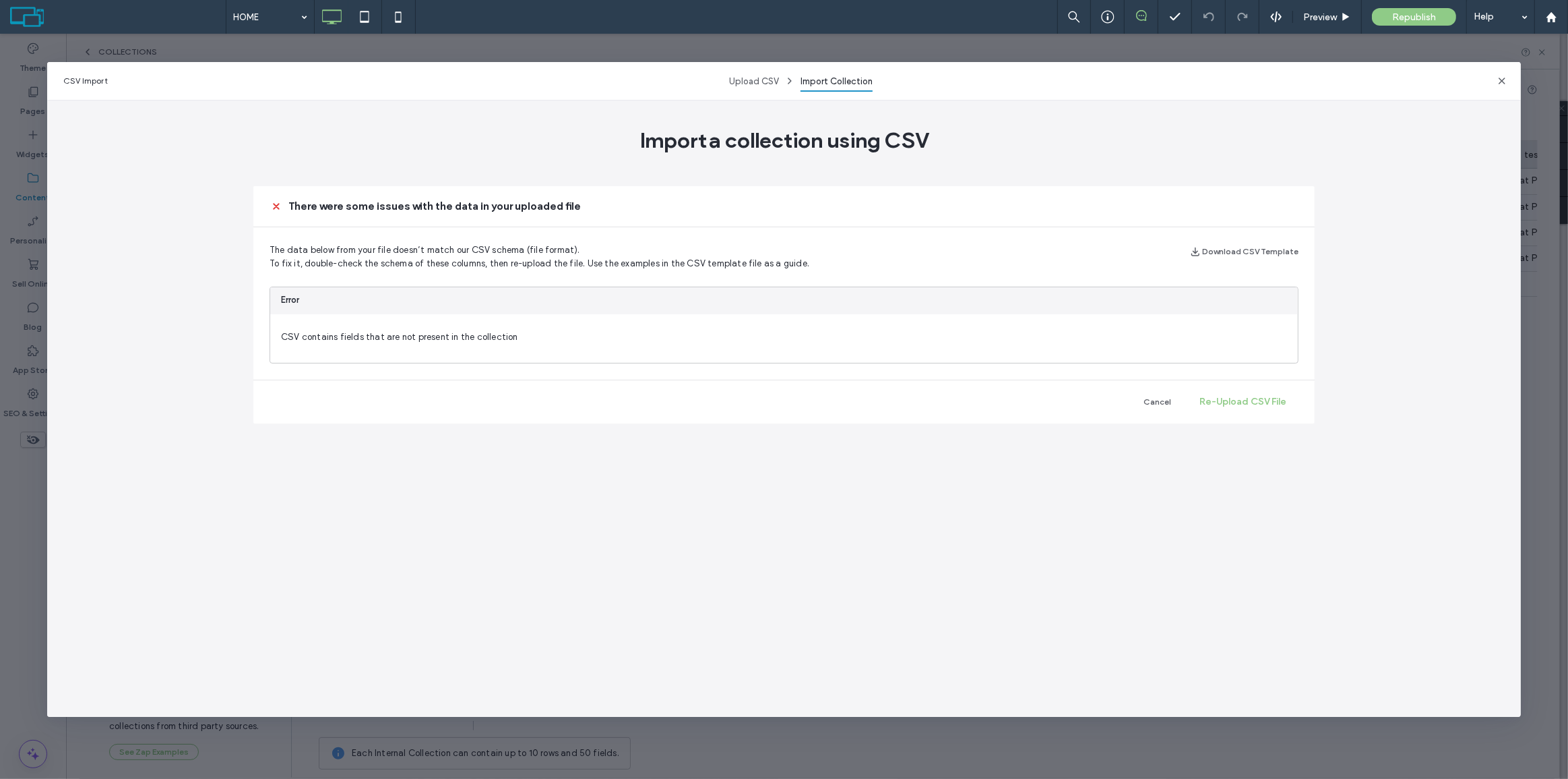
click at [605, 243] on div "The data below from your file doesn’t match our CSV schema (file format). To fi…" at bounding box center [784, 304] width 1062 height 153
click at [1223, 391] on button "Re-Upload CSV File" at bounding box center [1243, 402] width 111 height 22
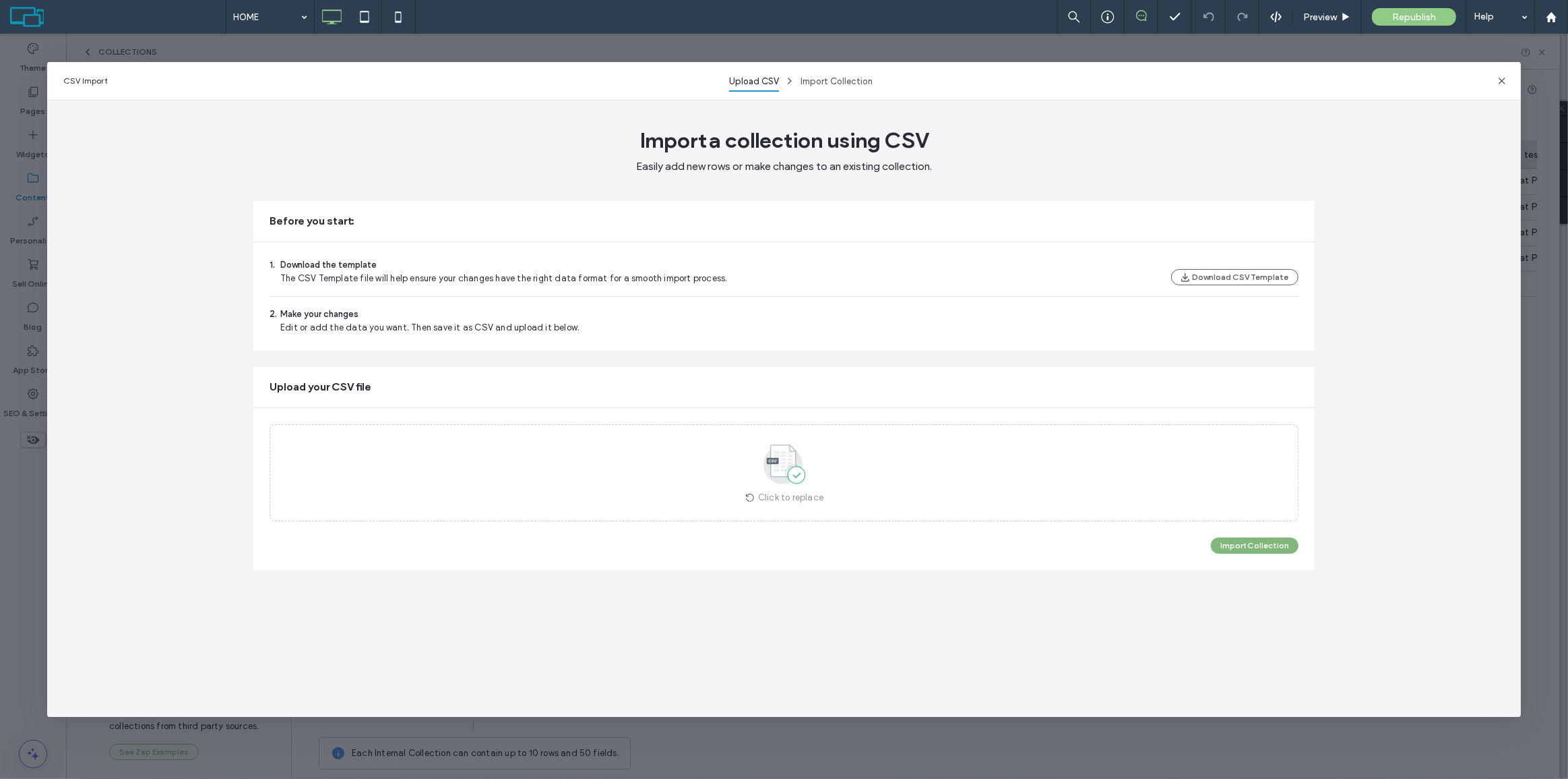
click at [1247, 544] on button "Import Collection" at bounding box center [1255, 545] width 88 height 16
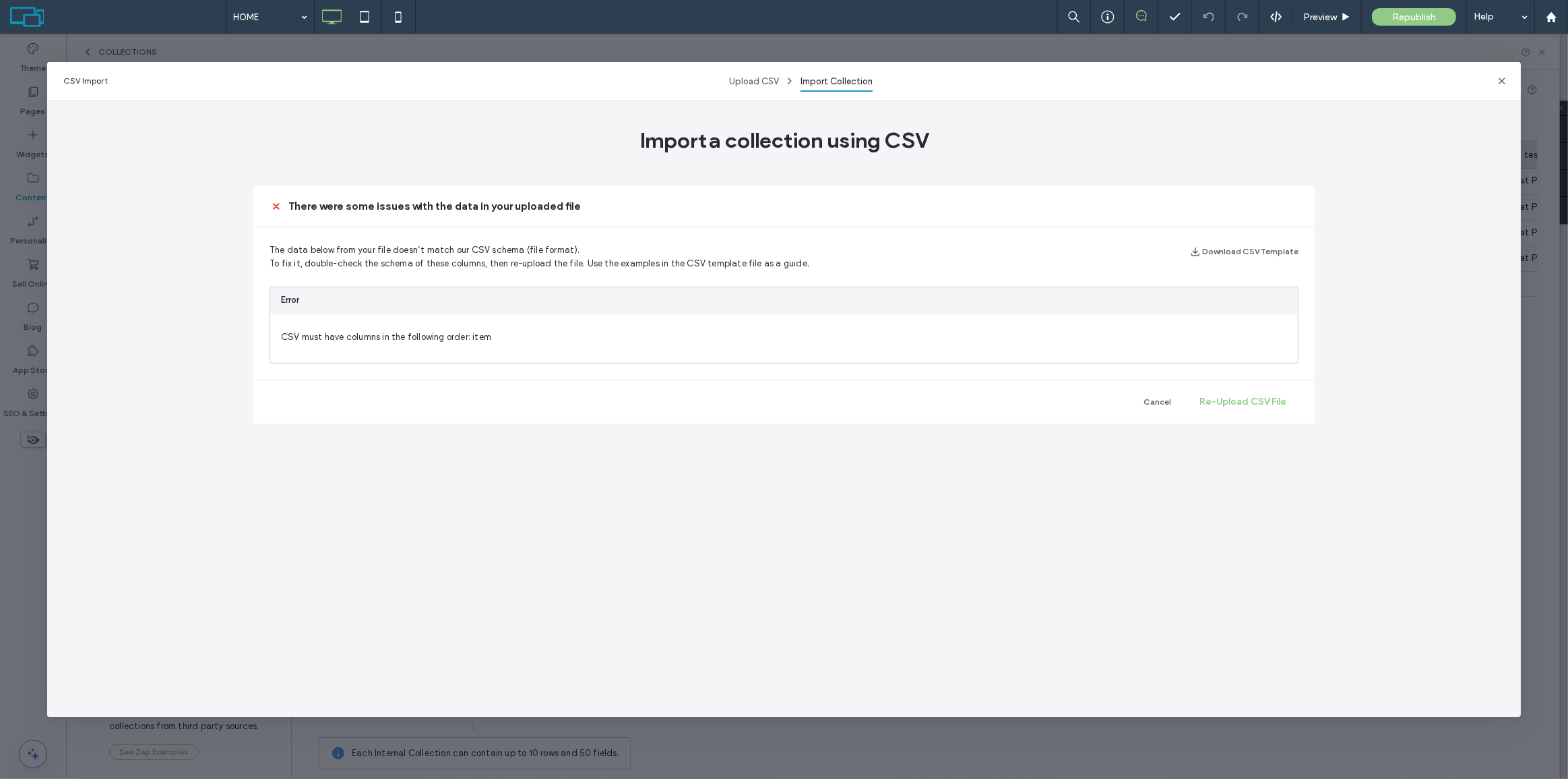
click at [275, 204] on icon at bounding box center [276, 207] width 13 height 13
click at [1501, 74] on span "button" at bounding box center [1501, 80] width 16 height 16
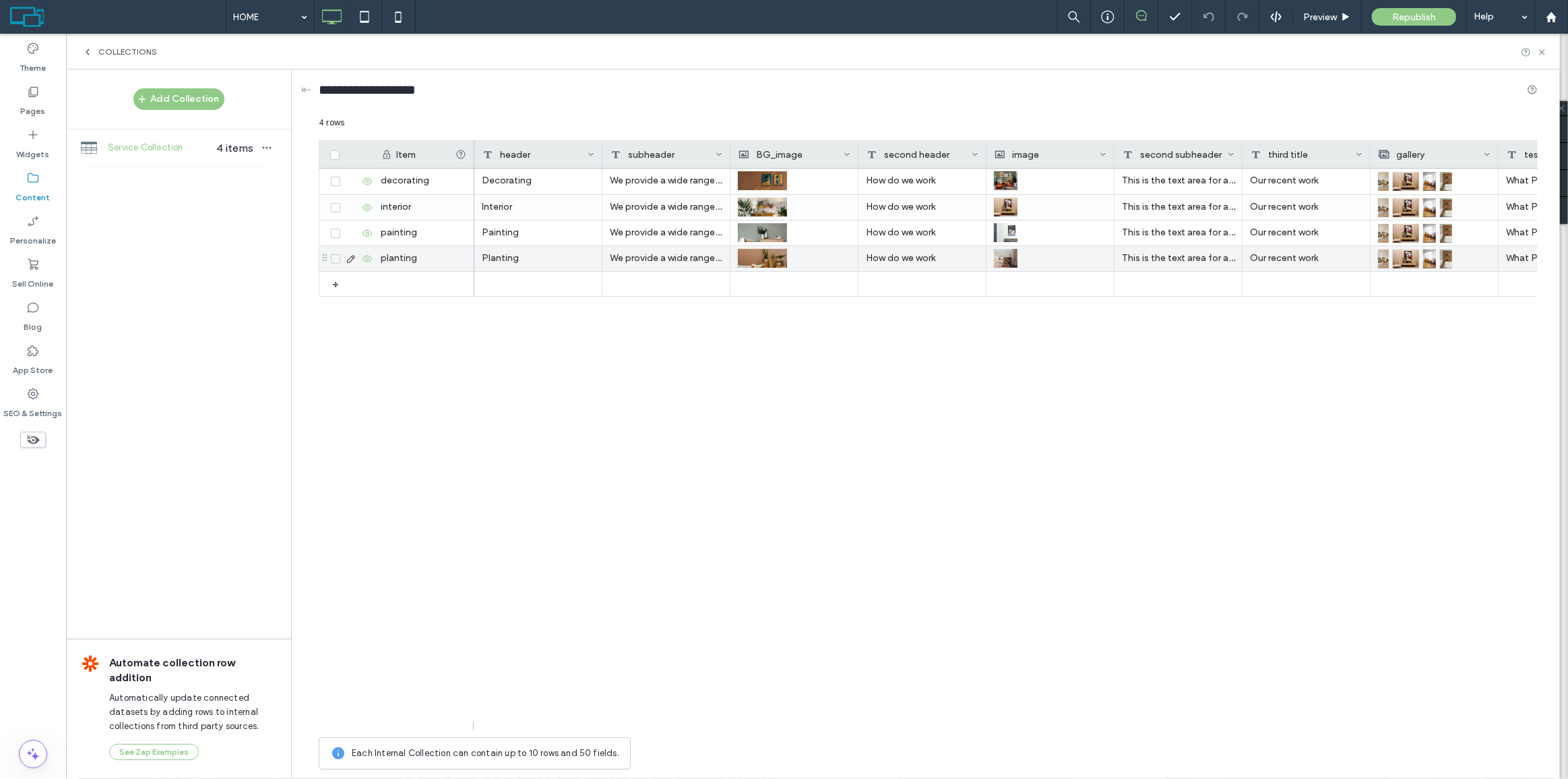
click at [336, 259] on icon at bounding box center [335, 259] width 5 height 4
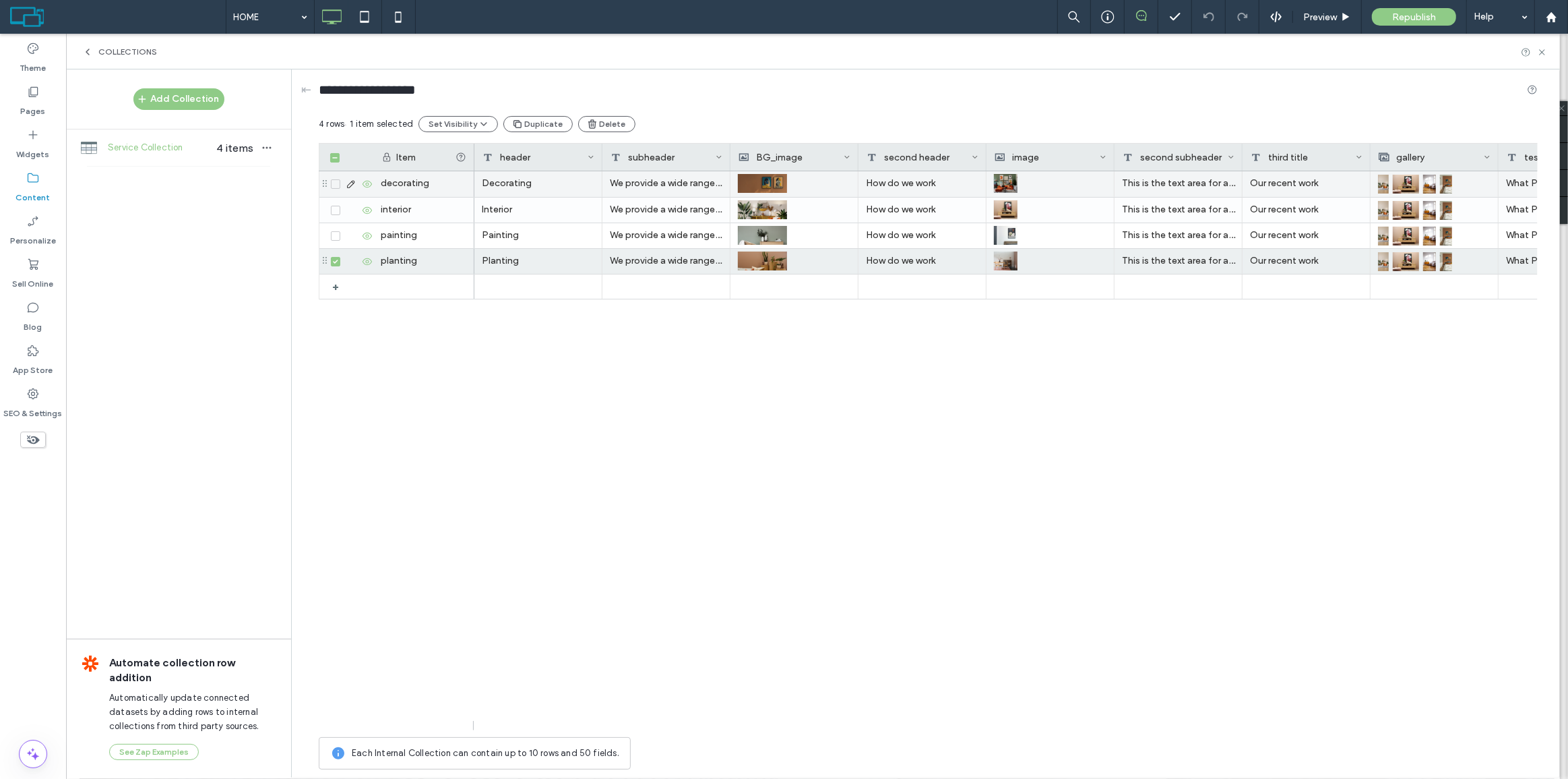
click at [337, 185] on icon at bounding box center [335, 184] width 5 height 4
click at [339, 207] on span at bounding box center [335, 210] width 9 height 9
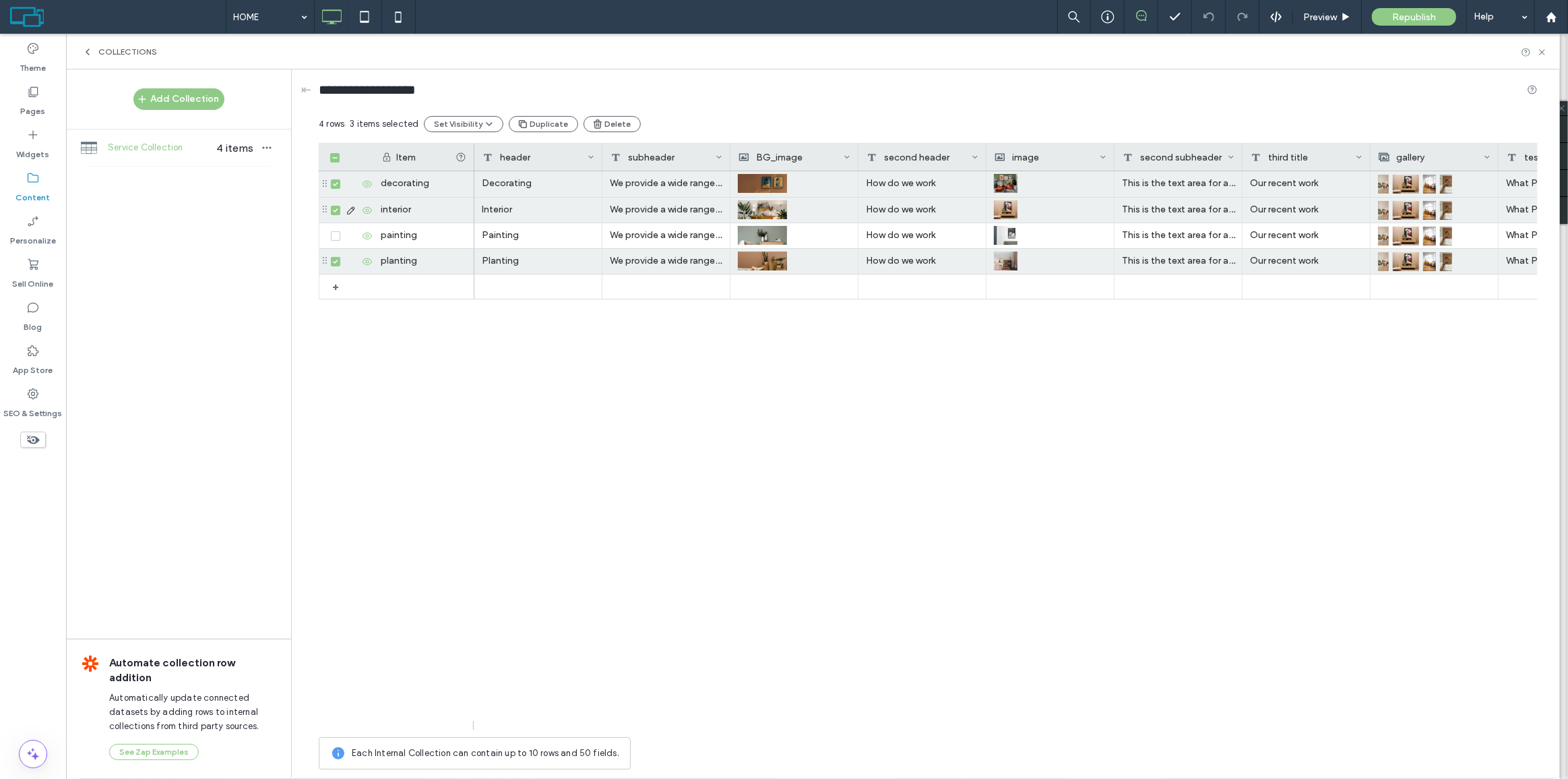
click at [334, 209] on icon at bounding box center [335, 210] width 5 height 4
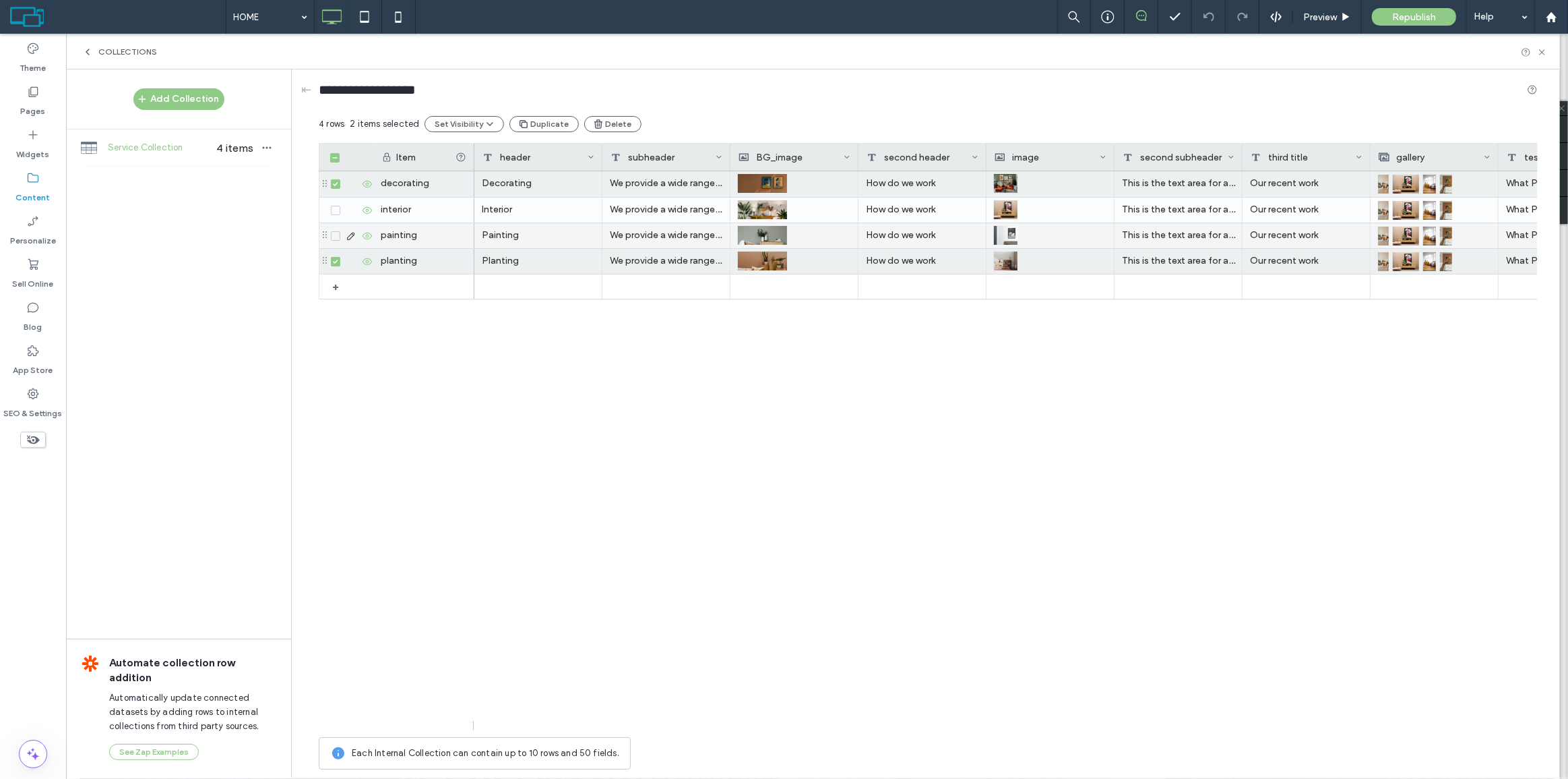
click at [334, 234] on icon at bounding box center [335, 236] width 5 height 4
click at [332, 216] on div at bounding box center [350, 210] width 46 height 25
click at [339, 206] on label at bounding box center [335, 210] width 9 height 9
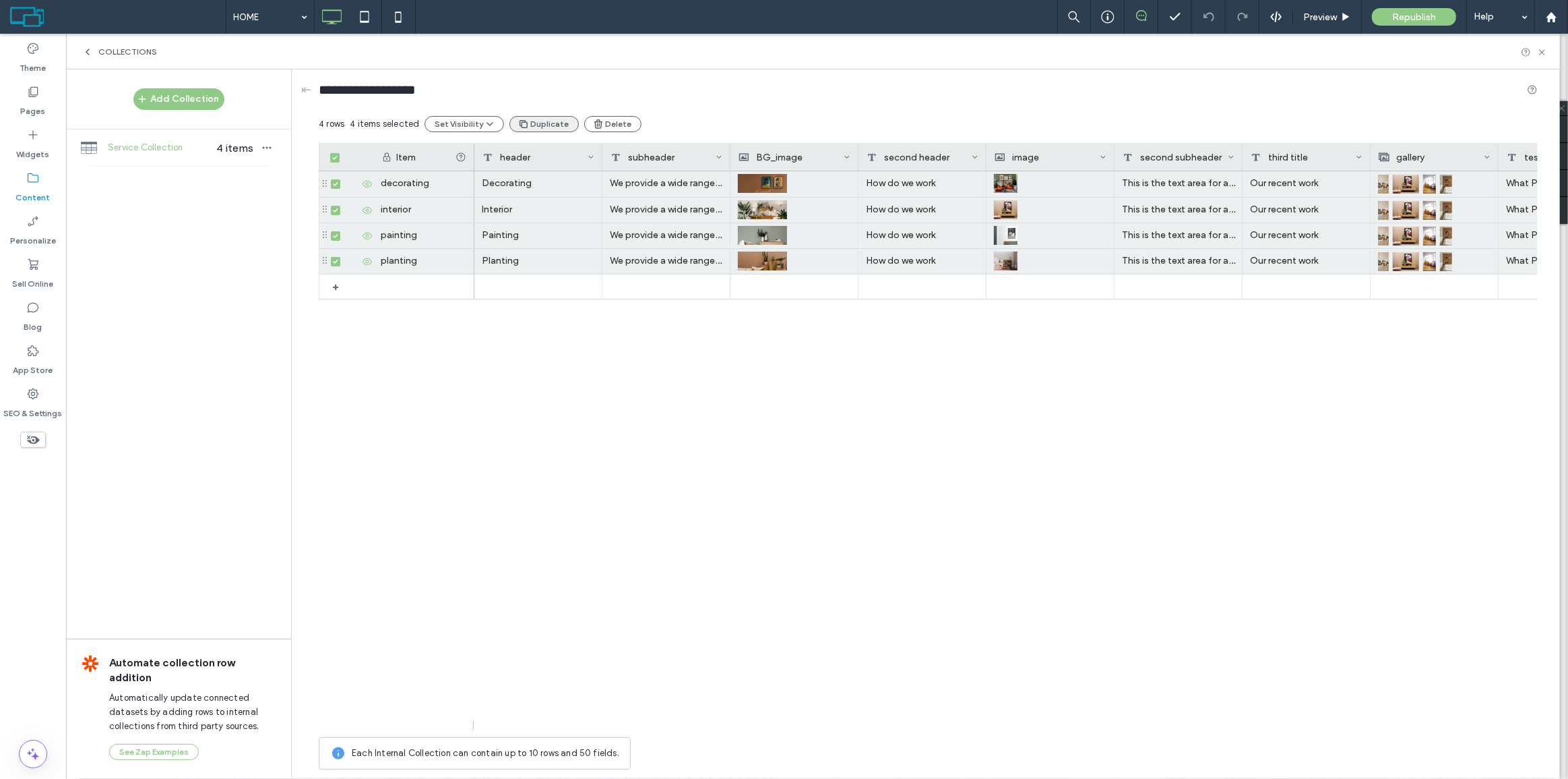
click at [527, 121] on button "Duplicate" at bounding box center [544, 124] width 69 height 16
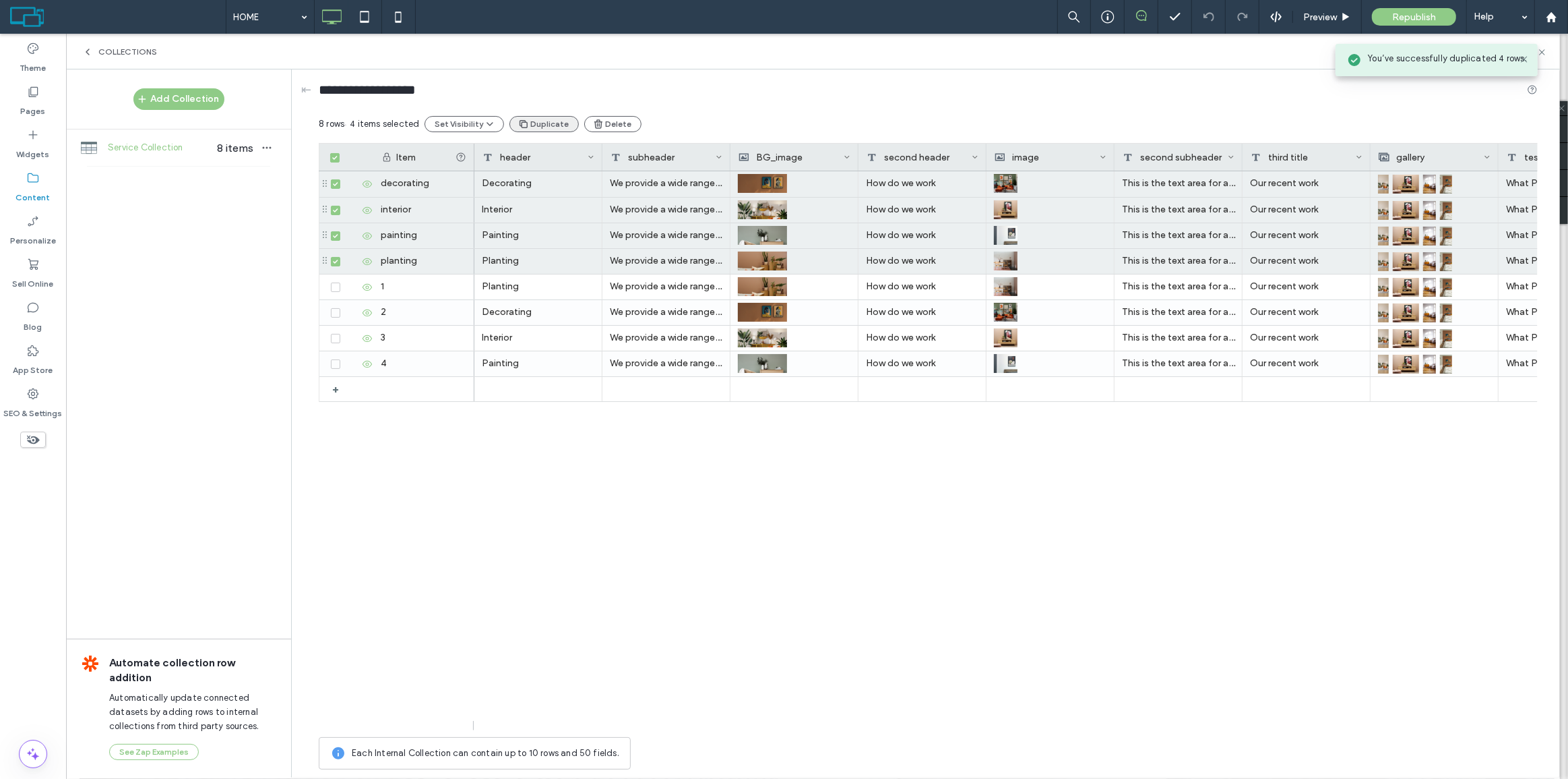
click at [527, 121] on button "Duplicate" at bounding box center [544, 124] width 69 height 16
click at [541, 125] on button "Duplicate" at bounding box center [544, 124] width 69 height 16
click at [456, 452] on div "+ 1 2 3 4 decorating interior painting planting Planting We provide a wide rang…" at bounding box center [928, 446] width 1219 height 550
click at [337, 180] on span at bounding box center [335, 184] width 9 height 9
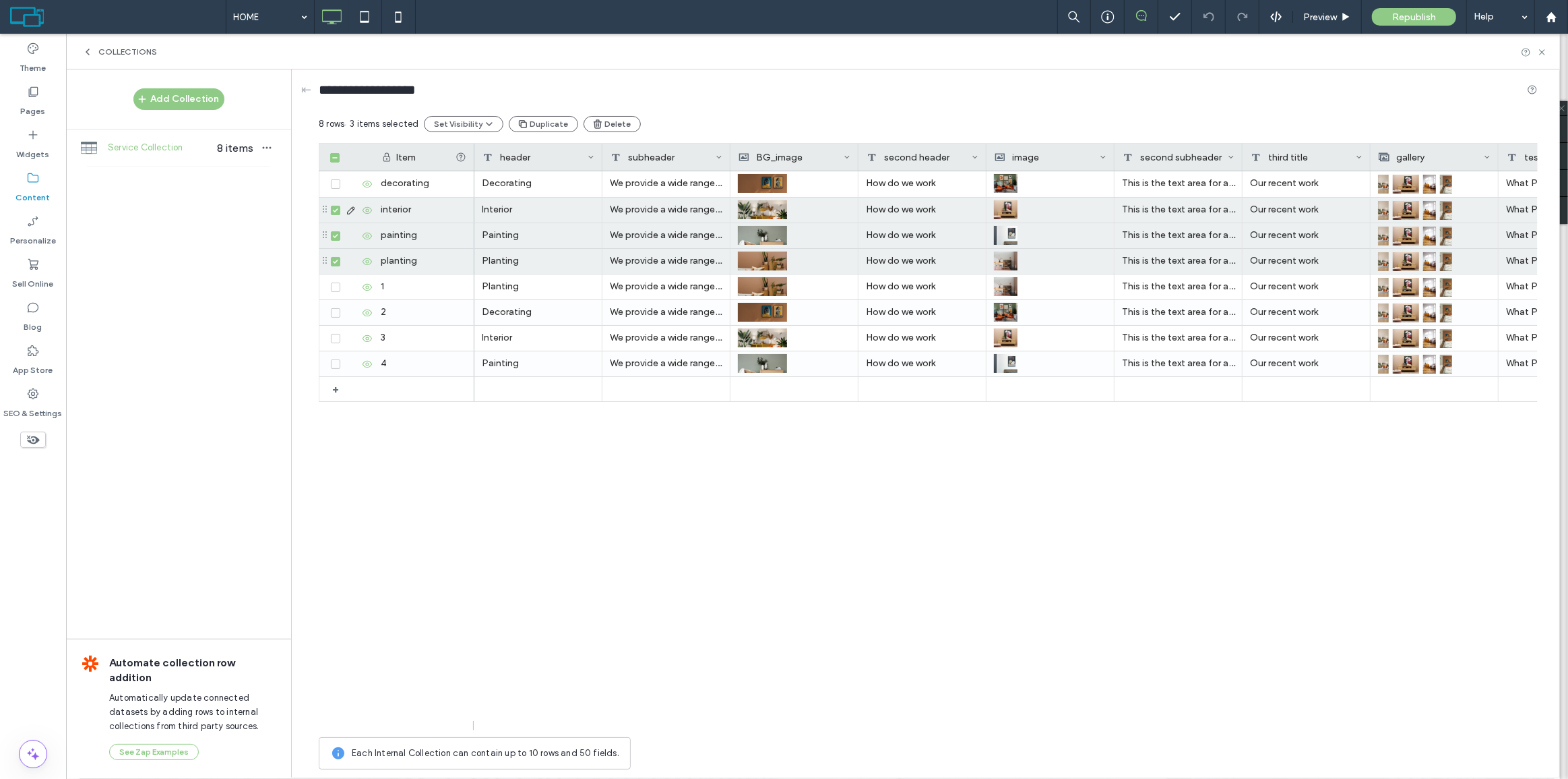
click at [336, 206] on span at bounding box center [335, 210] width 9 height 9
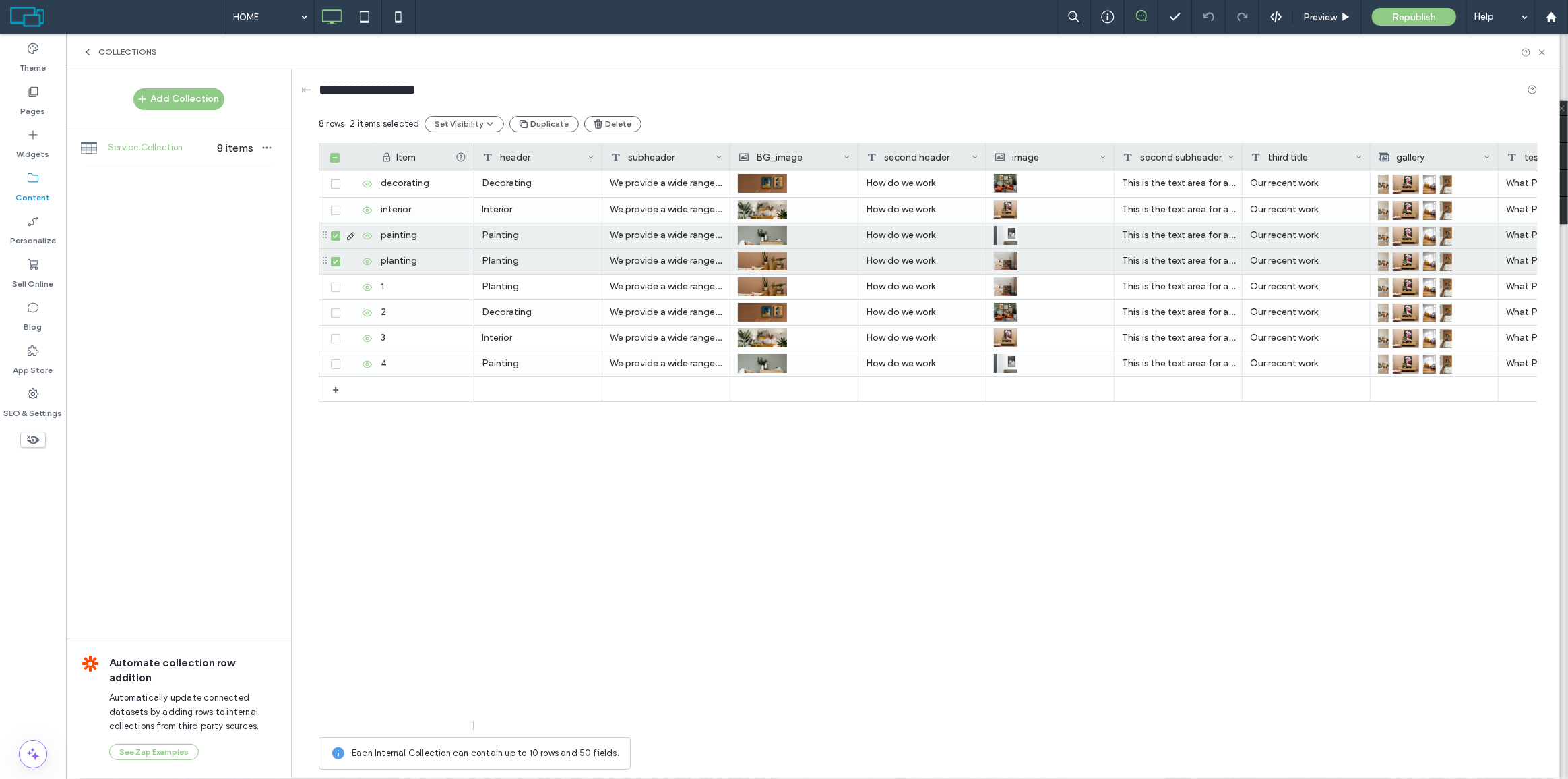
click at [334, 227] on div at bounding box center [350, 236] width 46 height 25
click at [335, 257] on span at bounding box center [335, 261] width 9 height 9
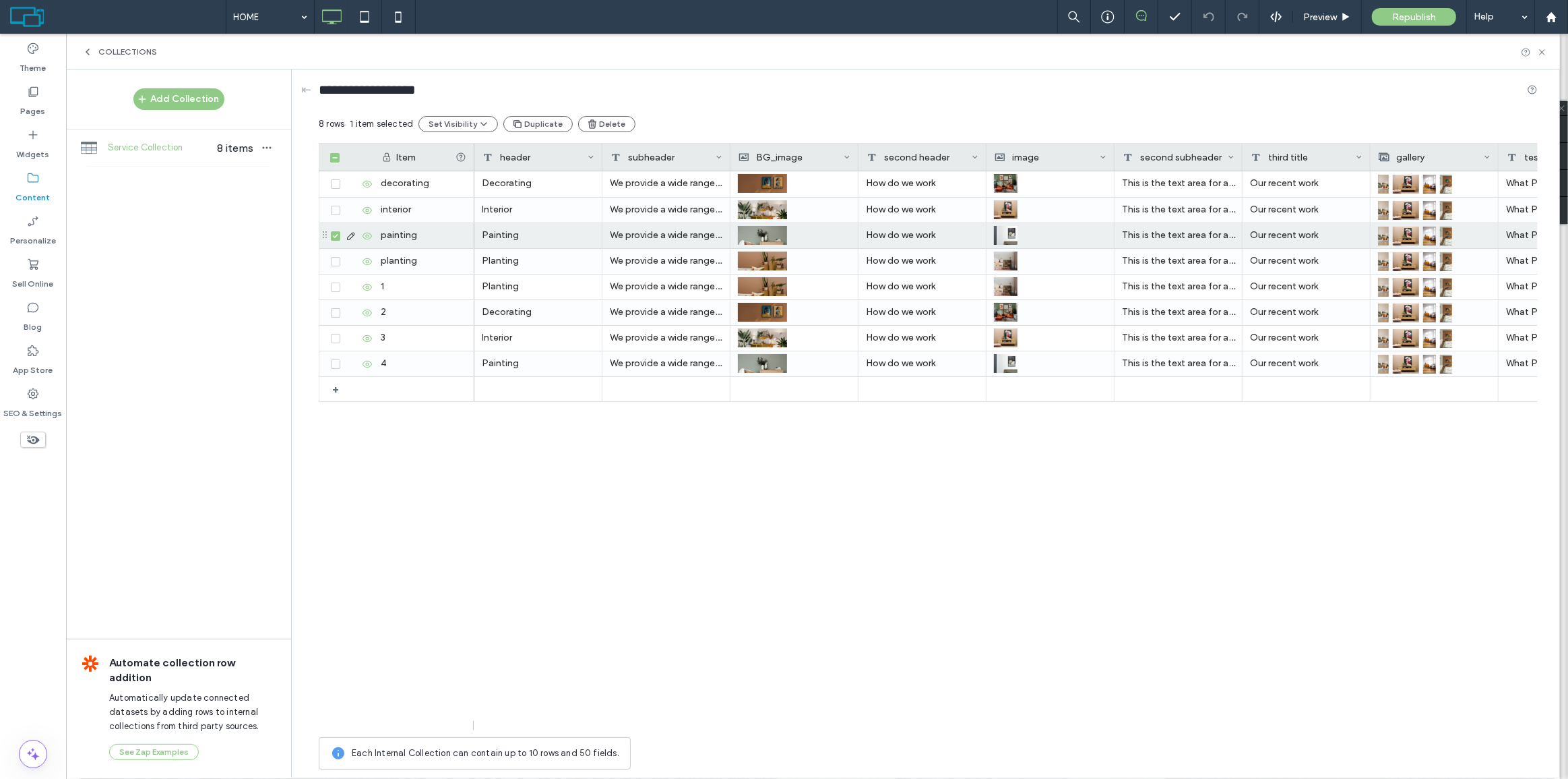
click at [336, 234] on icon at bounding box center [335, 236] width 5 height 4
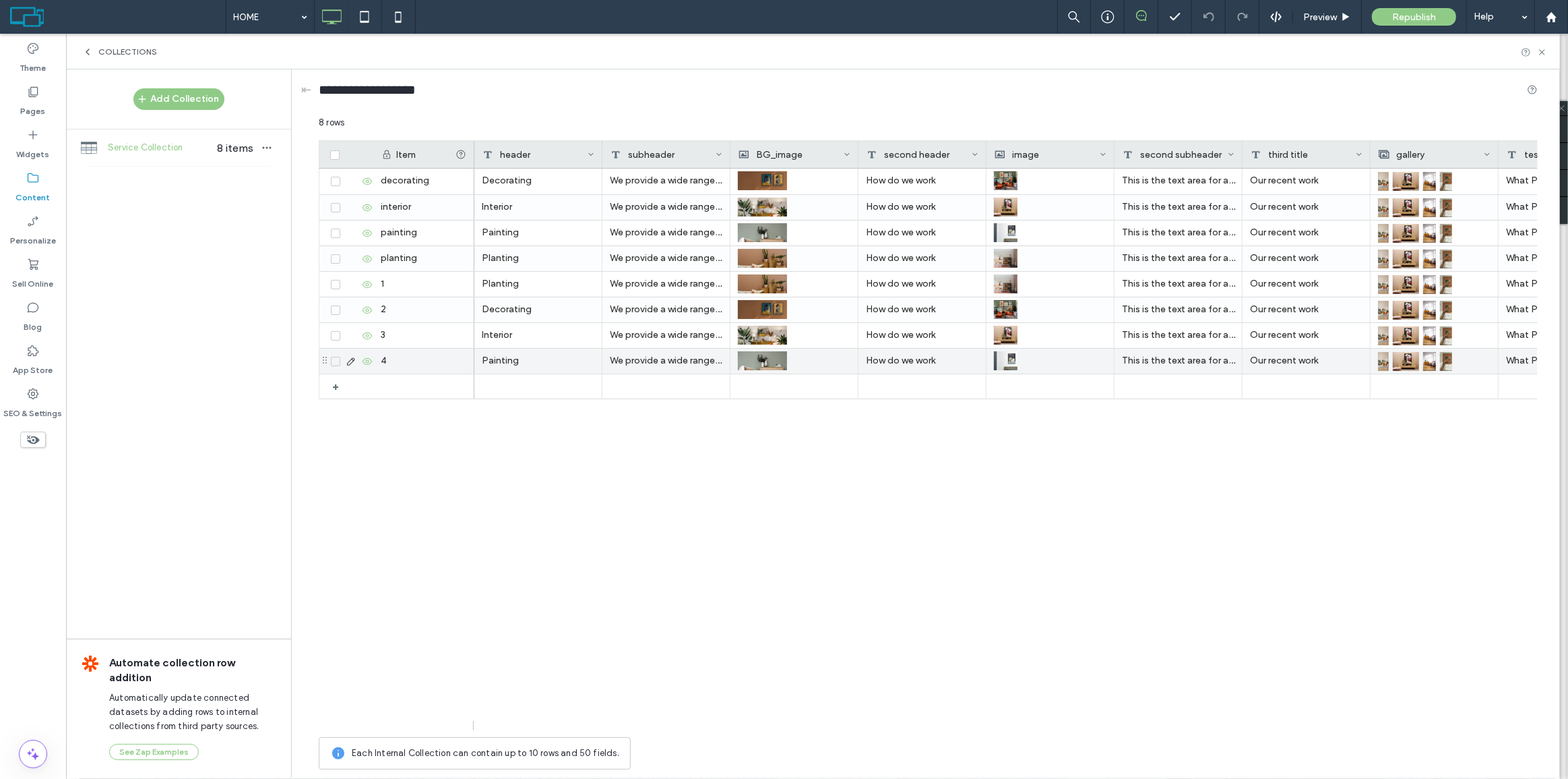
click at [334, 363] on span at bounding box center [335, 361] width 9 height 9
click at [534, 123] on button "Duplicate" at bounding box center [538, 124] width 69 height 16
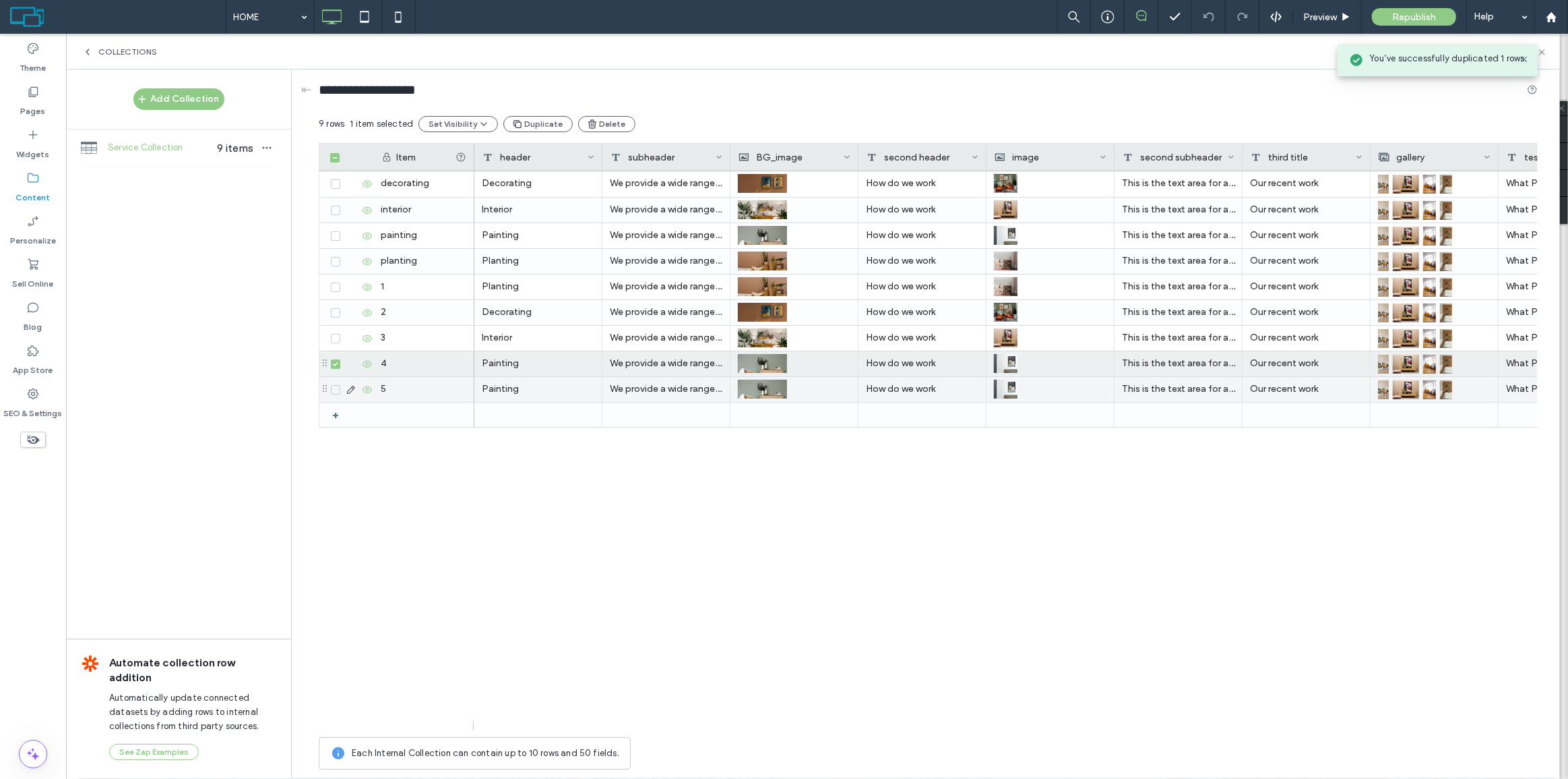
click at [332, 385] on span at bounding box center [335, 390] width 9 height 9
click at [332, 344] on div at bounding box center [350, 338] width 46 height 25
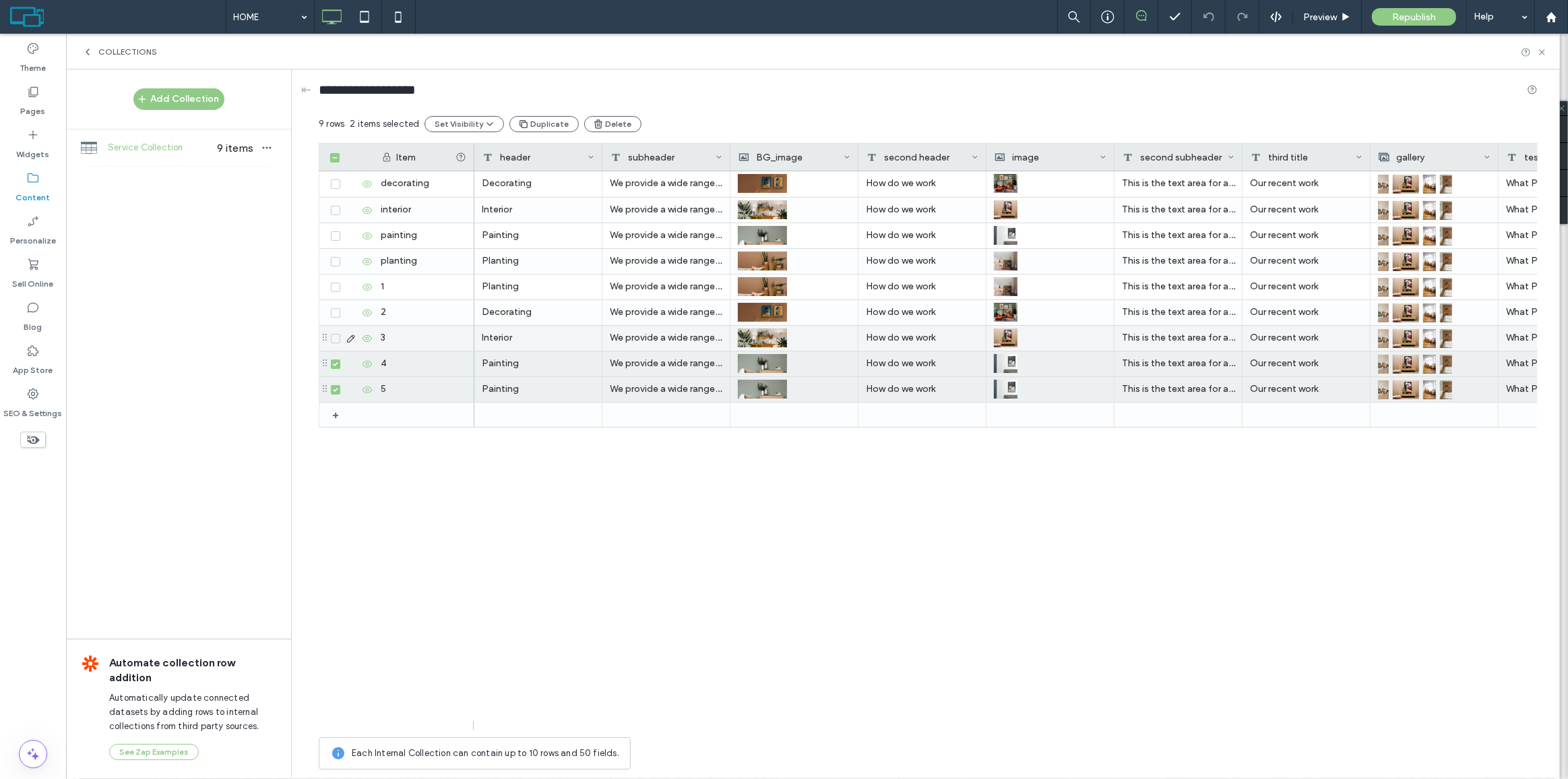
click at [334, 337] on icon at bounding box center [335, 338] width 5 height 4
click at [533, 123] on button "Duplicate" at bounding box center [543, 124] width 69 height 16
drag, startPoint x: 339, startPoint y: 385, endPoint x: 342, endPoint y: 361, distance: 24.2
click at [338, 386] on span at bounding box center [335, 390] width 9 height 9
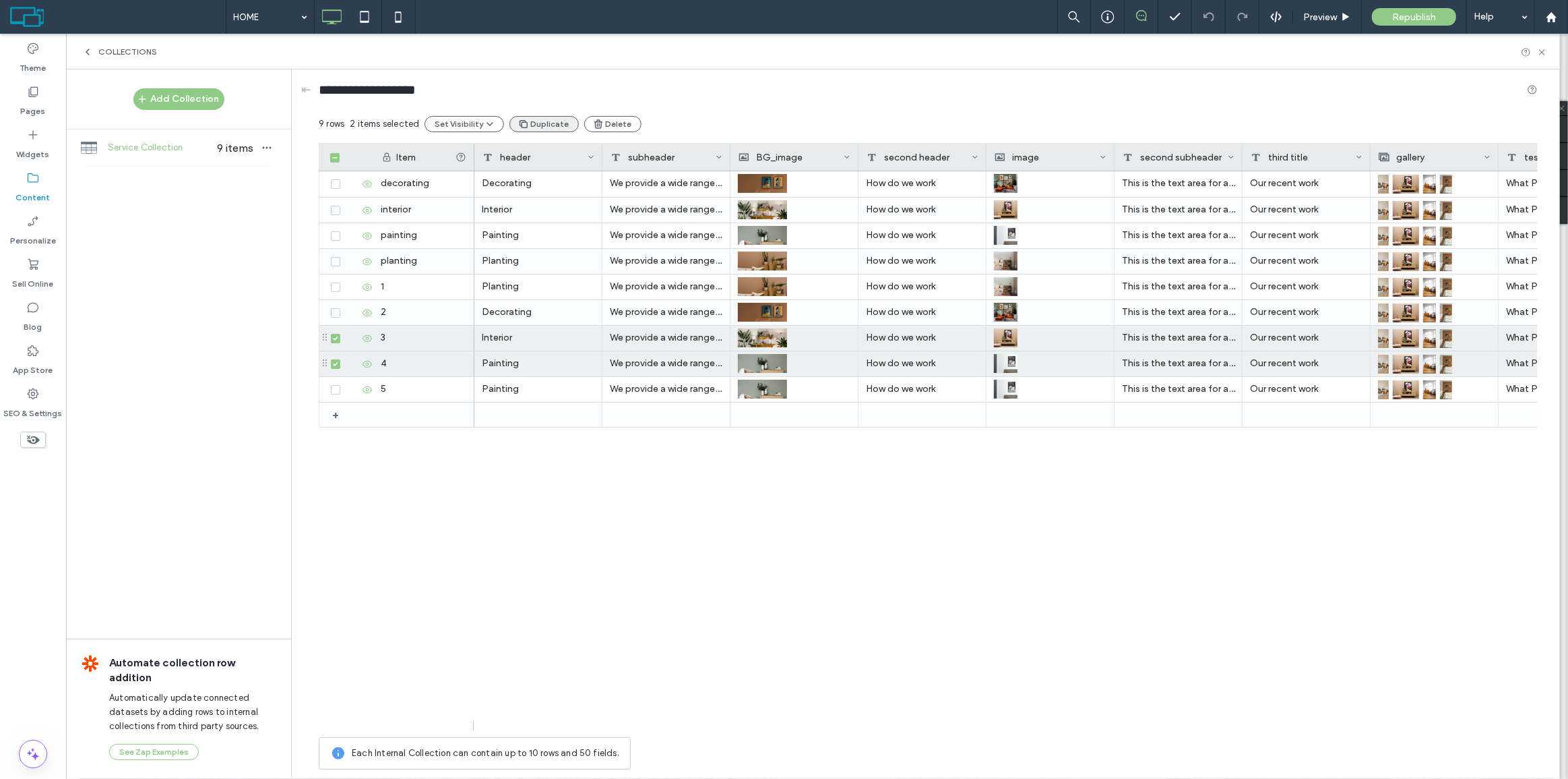
click at [549, 124] on button "Duplicate" at bounding box center [544, 124] width 69 height 16
click at [334, 365] on span at bounding box center [335, 363] width 9 height 9
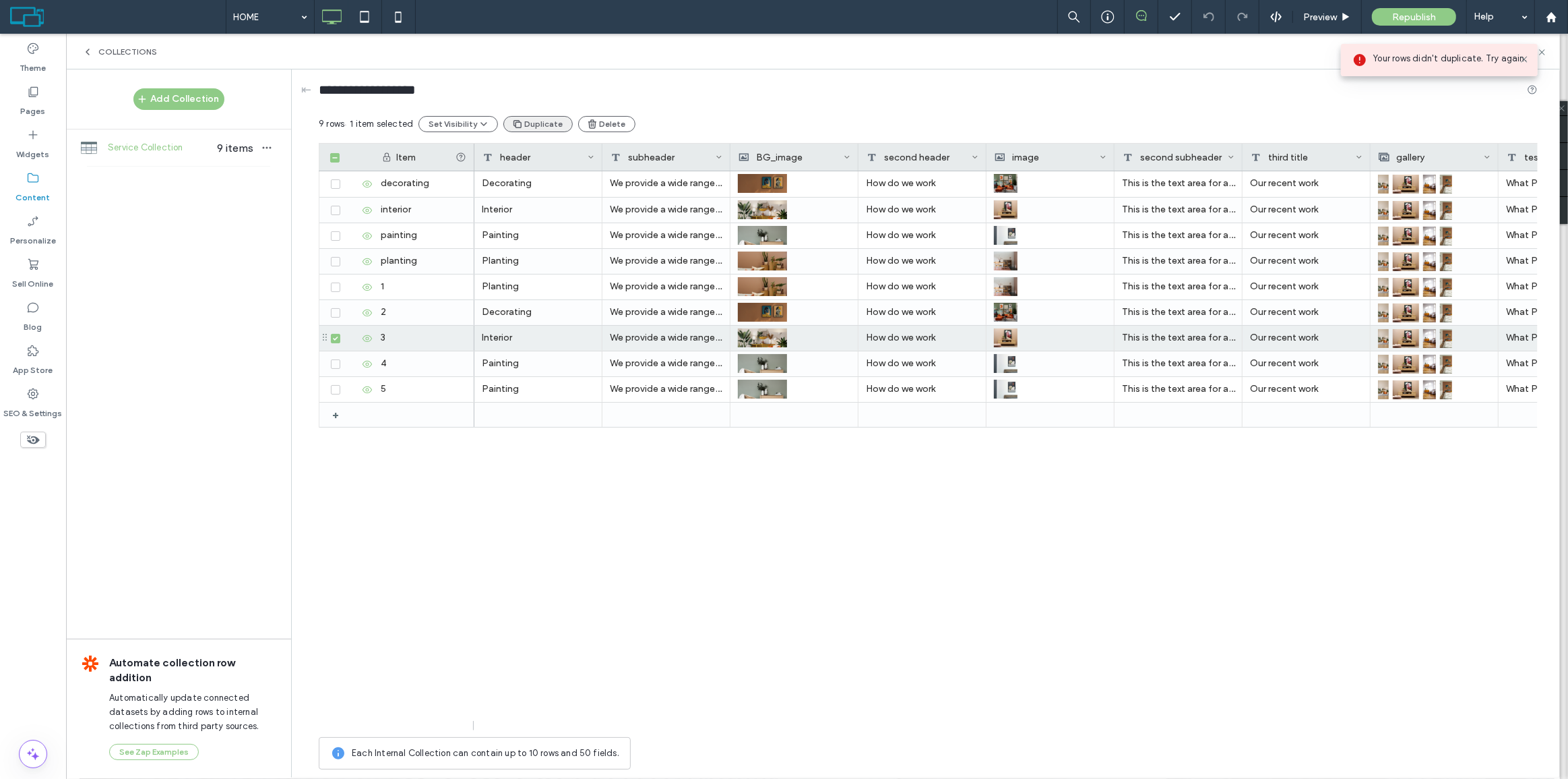
click at [560, 116] on button "Duplicate" at bounding box center [538, 124] width 69 height 16
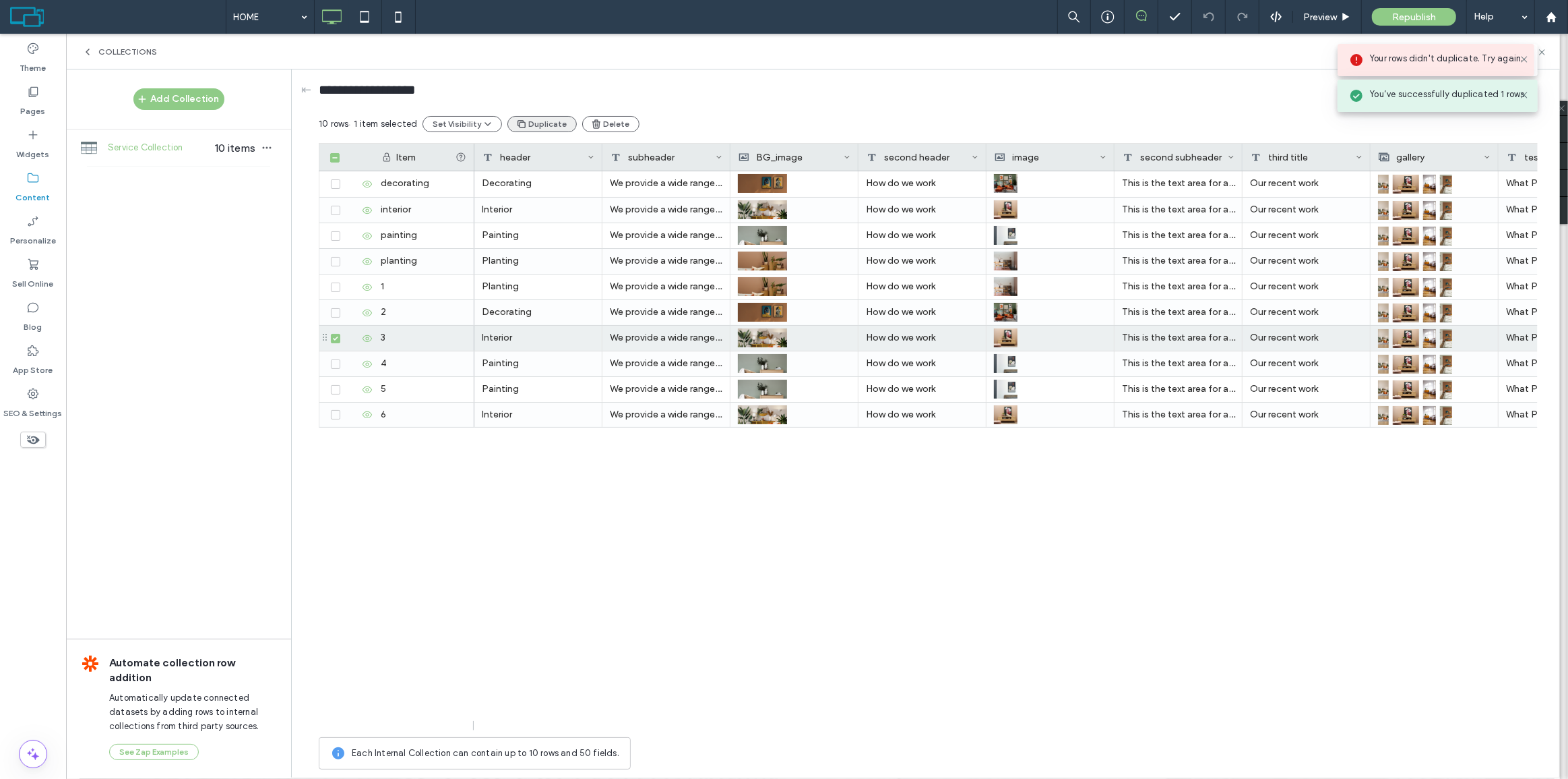
click at [555, 120] on button "Duplicate" at bounding box center [542, 124] width 69 height 16
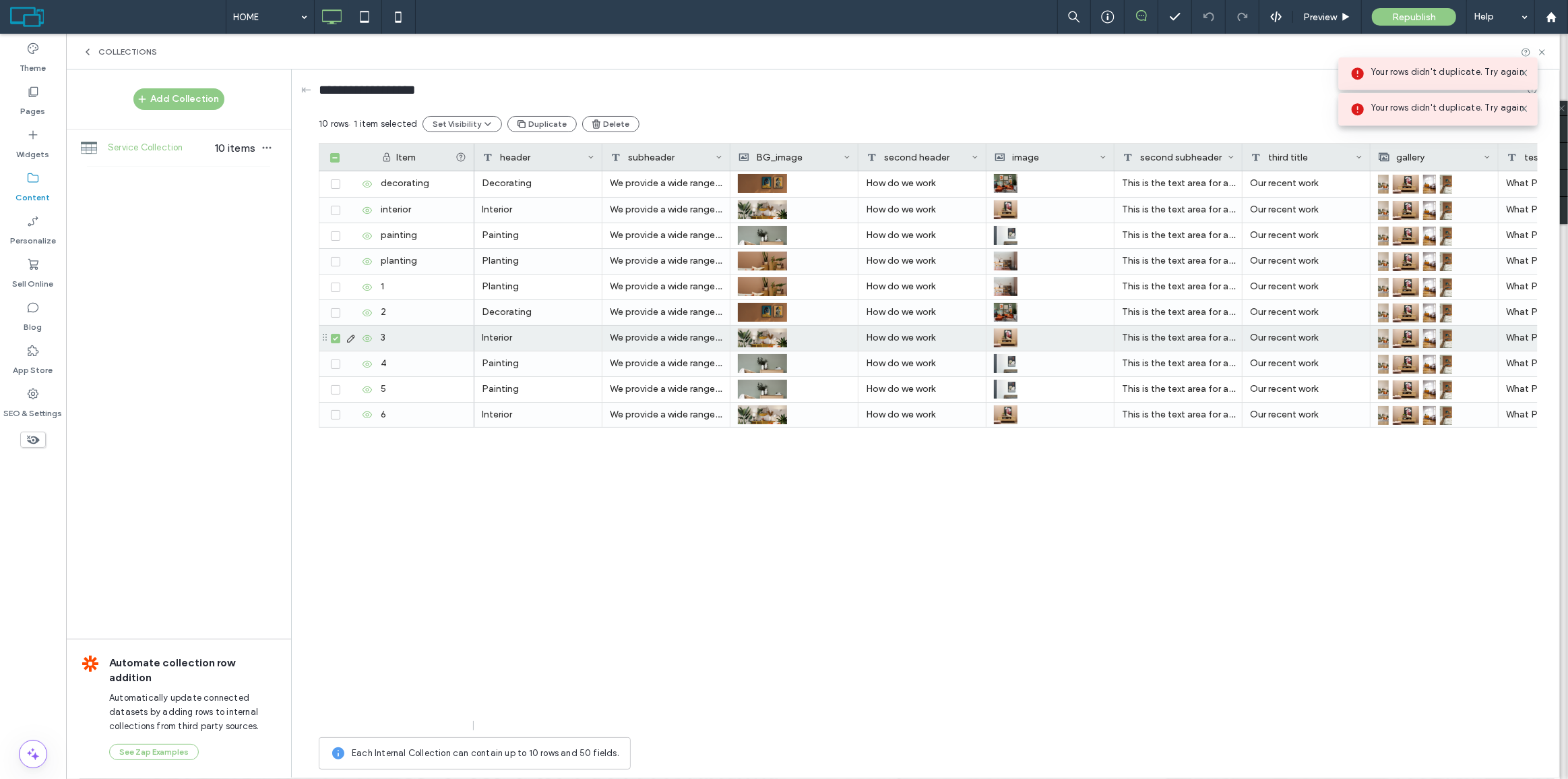
click at [334, 336] on icon at bounding box center [335, 338] width 5 height 4
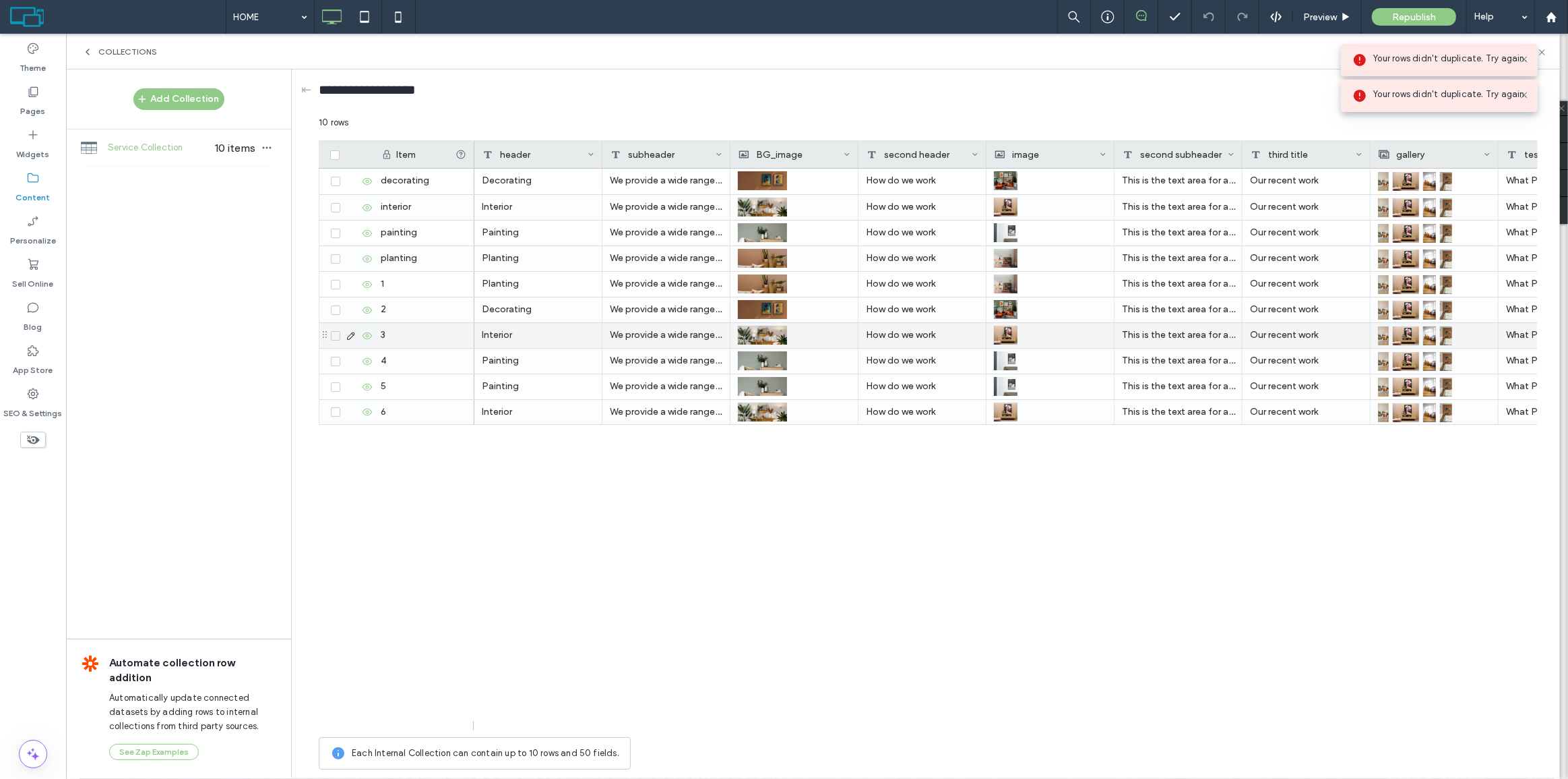
click at [334, 336] on icon at bounding box center [335, 336] width 5 height 4
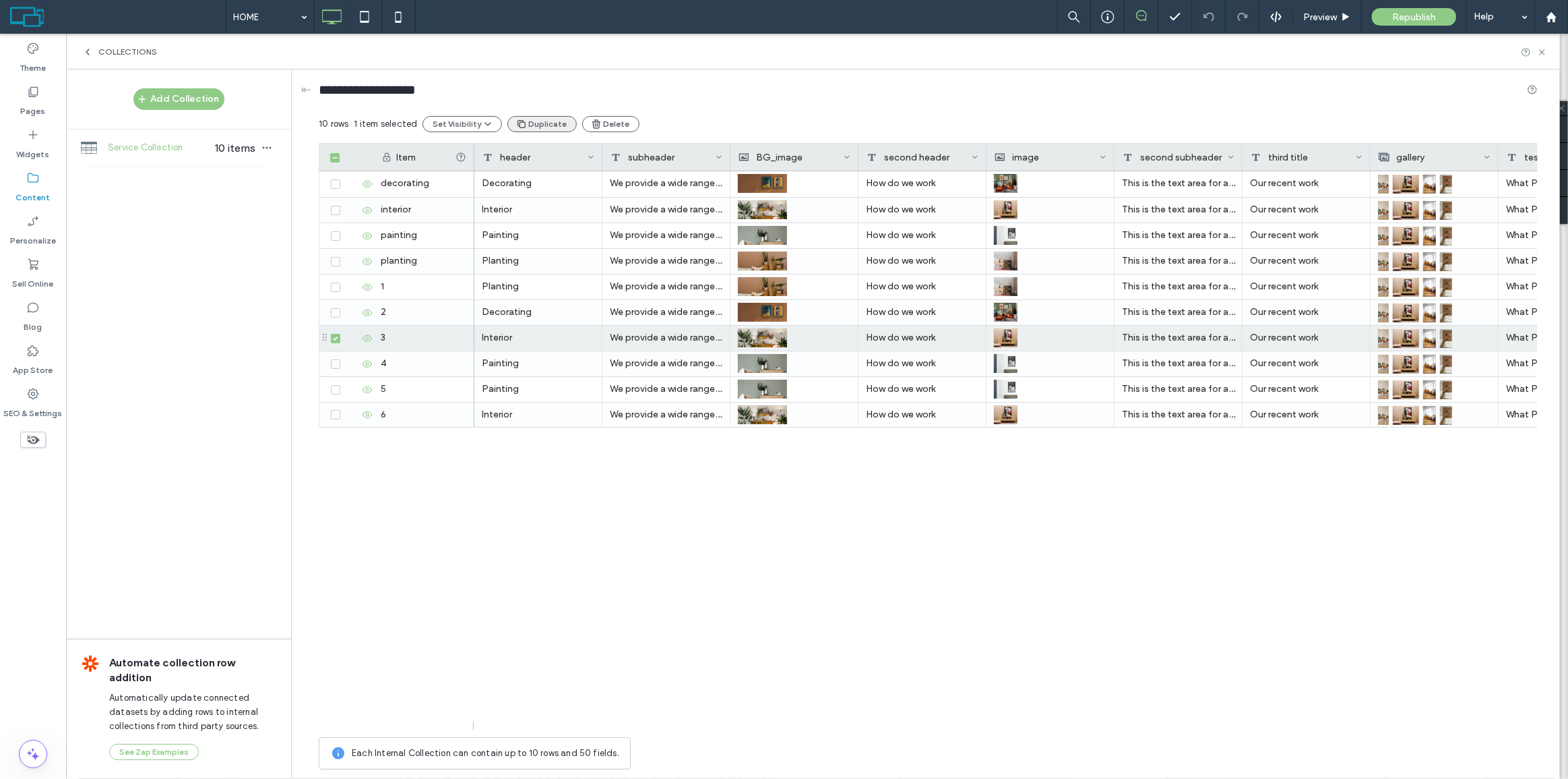
click at [547, 119] on button "Duplicate" at bounding box center [542, 124] width 69 height 16
click at [337, 341] on span at bounding box center [335, 338] width 9 height 9
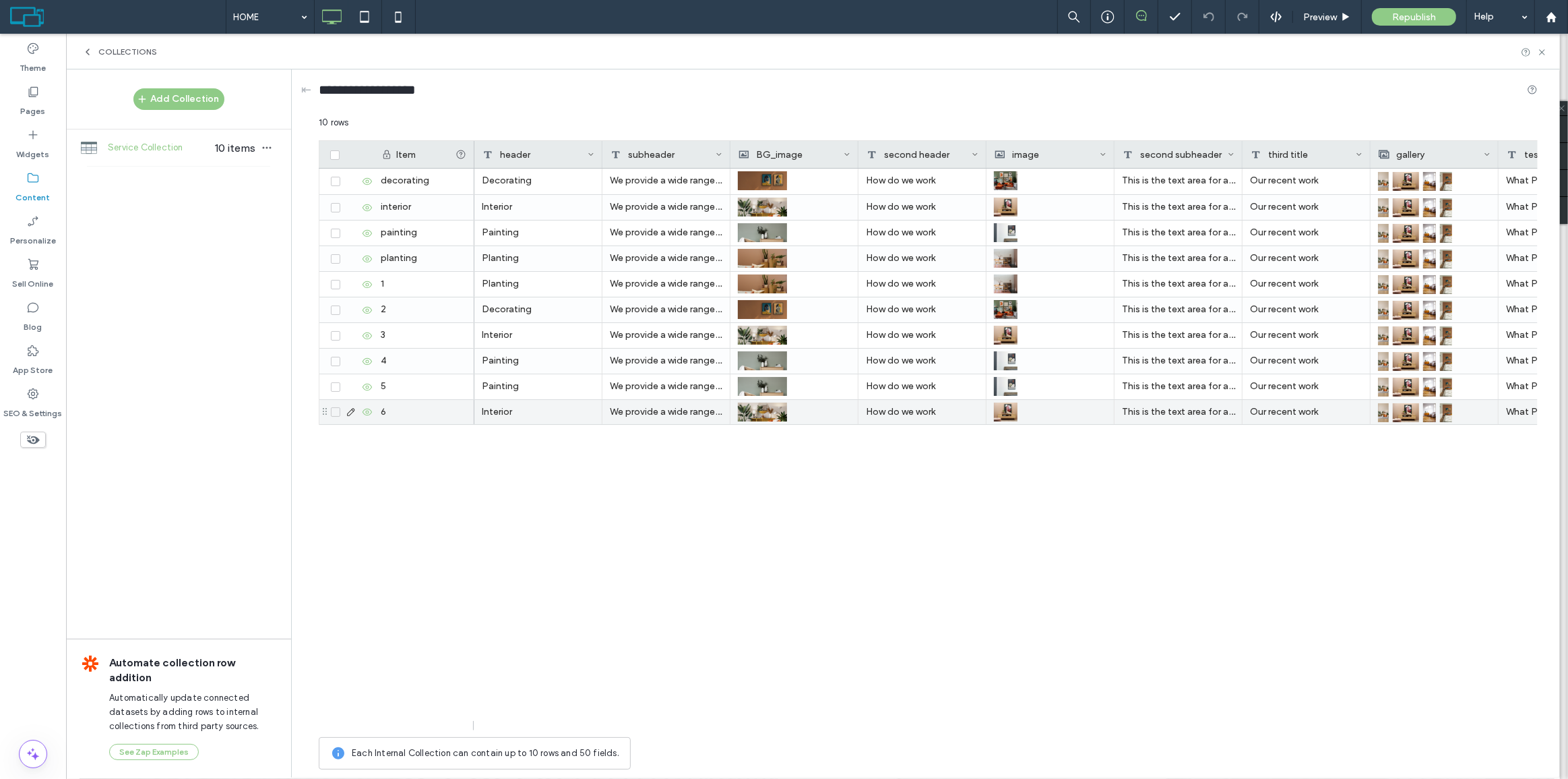
click at [336, 406] on div at bounding box center [350, 411] width 45 height 11
click at [336, 411] on icon at bounding box center [335, 411] width 5 height 4
click at [539, 121] on button "Duplicate" at bounding box center [542, 124] width 69 height 16
